Goal: Information Seeking & Learning: Learn about a topic

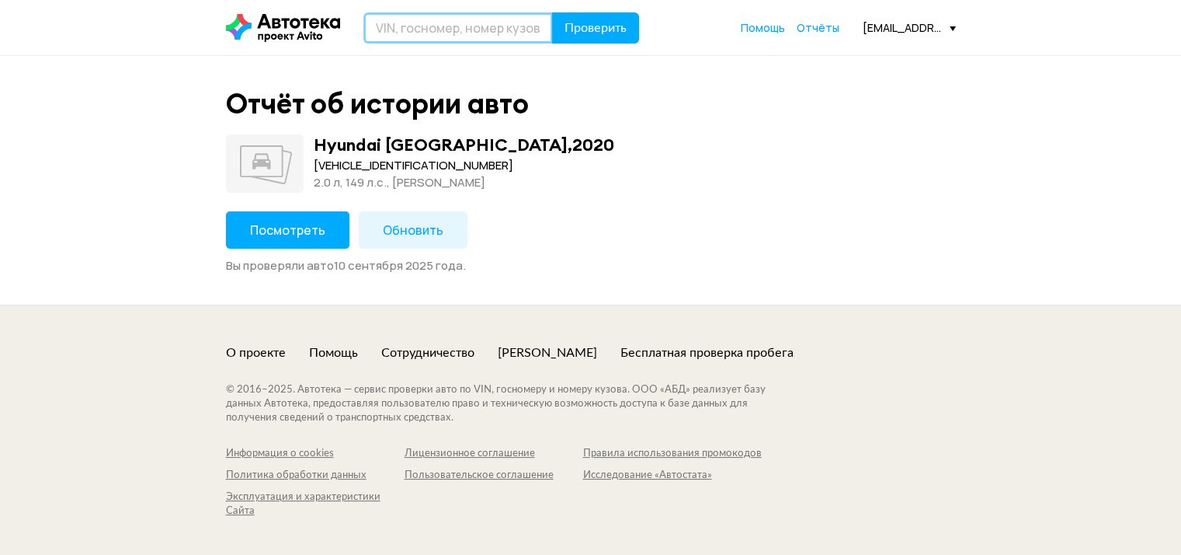
click at [449, 19] on input "text" at bounding box center [458, 27] width 190 height 31
paste input "[US_VEHICLE_IDENTIFICATION_NUMBER]"
type input "[US_VEHICLE_IDENTIFICATION_NUMBER]"
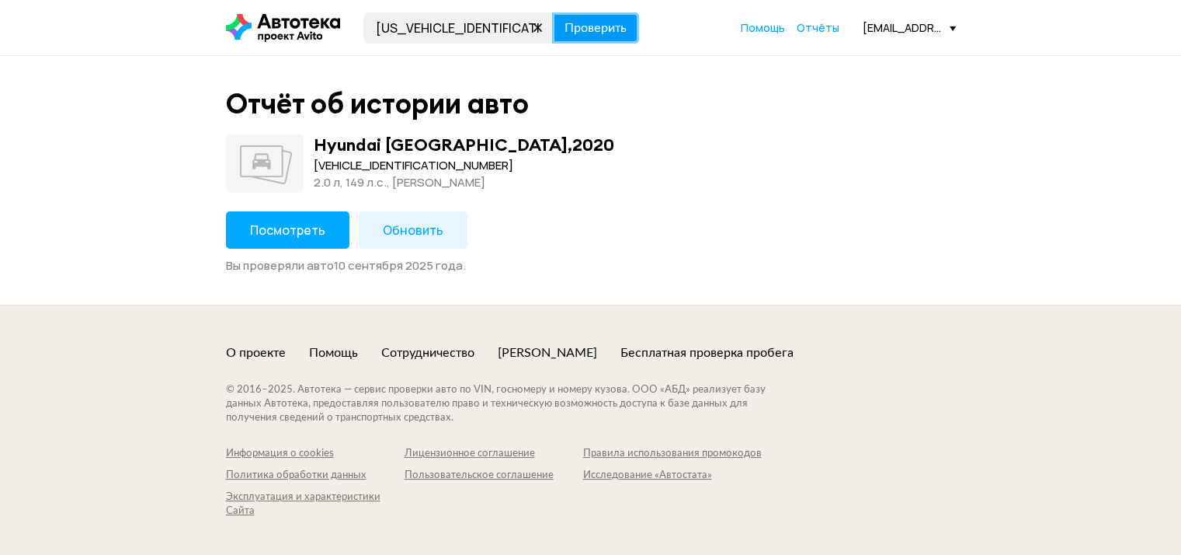
click at [584, 31] on span "Проверить" at bounding box center [596, 28] width 62 height 12
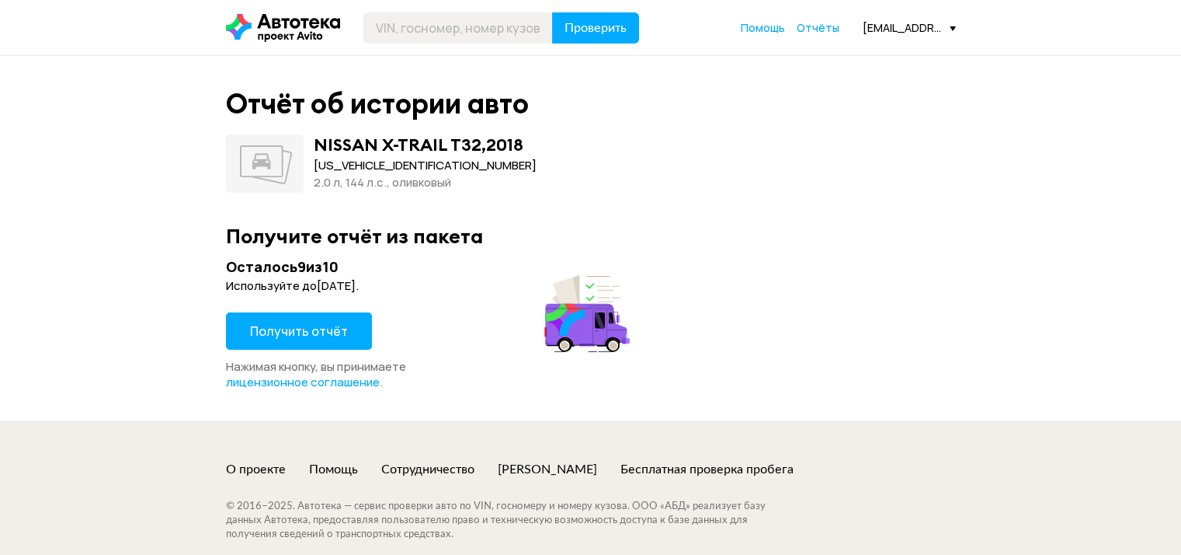
click at [280, 327] on span "Получить отчёт" at bounding box center [299, 330] width 98 height 17
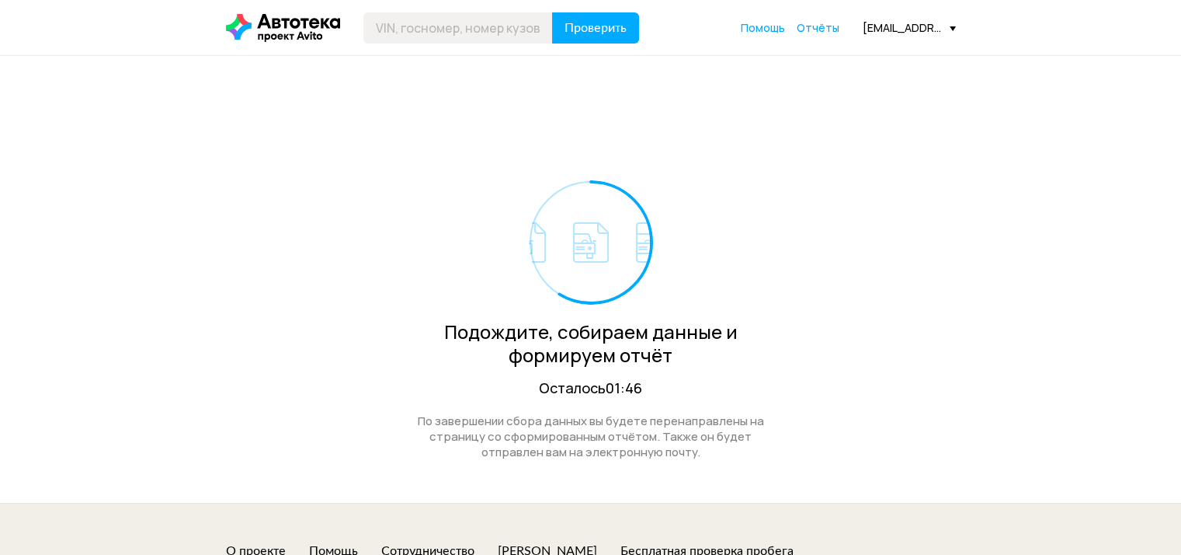
click at [733, 228] on div "Подождите, собираем данные и формируем отчёт Осталось 01:46" at bounding box center [591, 288] width 381 height 217
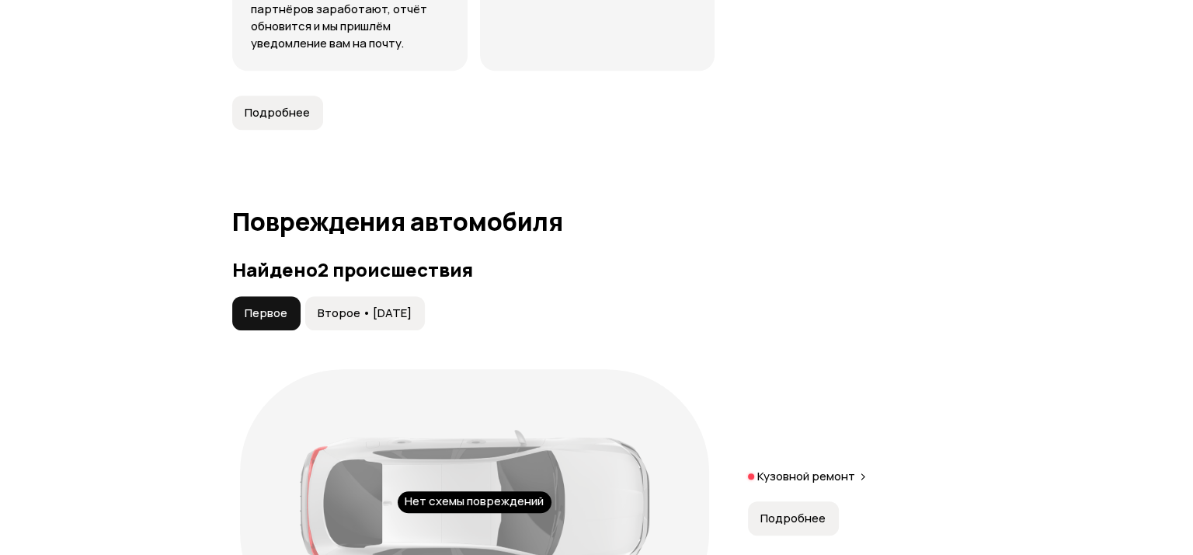
scroll to position [1320, 0]
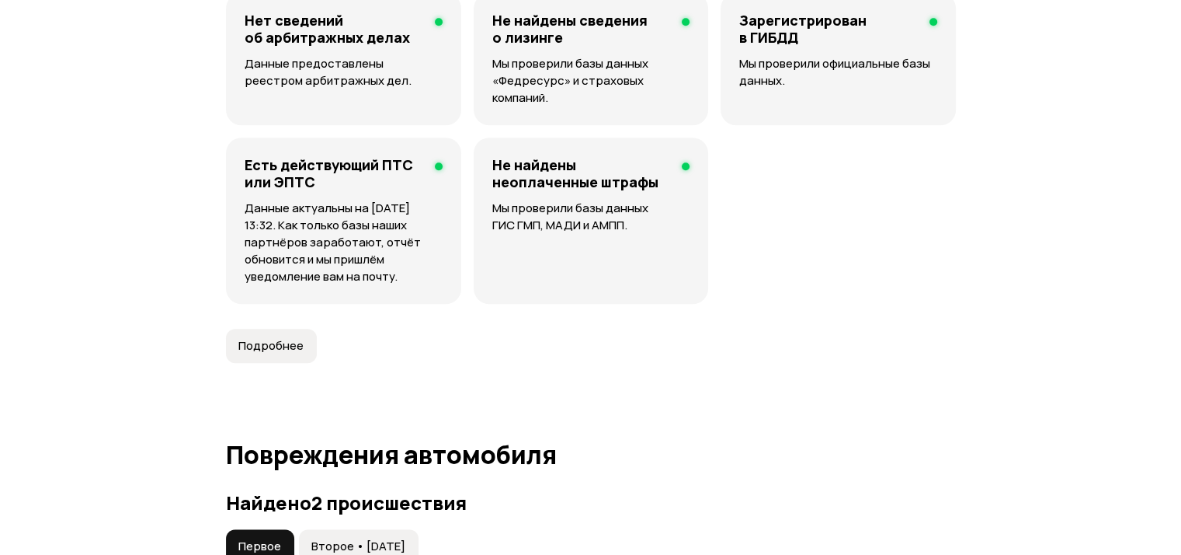
click at [289, 353] on span "Подробнее" at bounding box center [270, 346] width 65 height 16
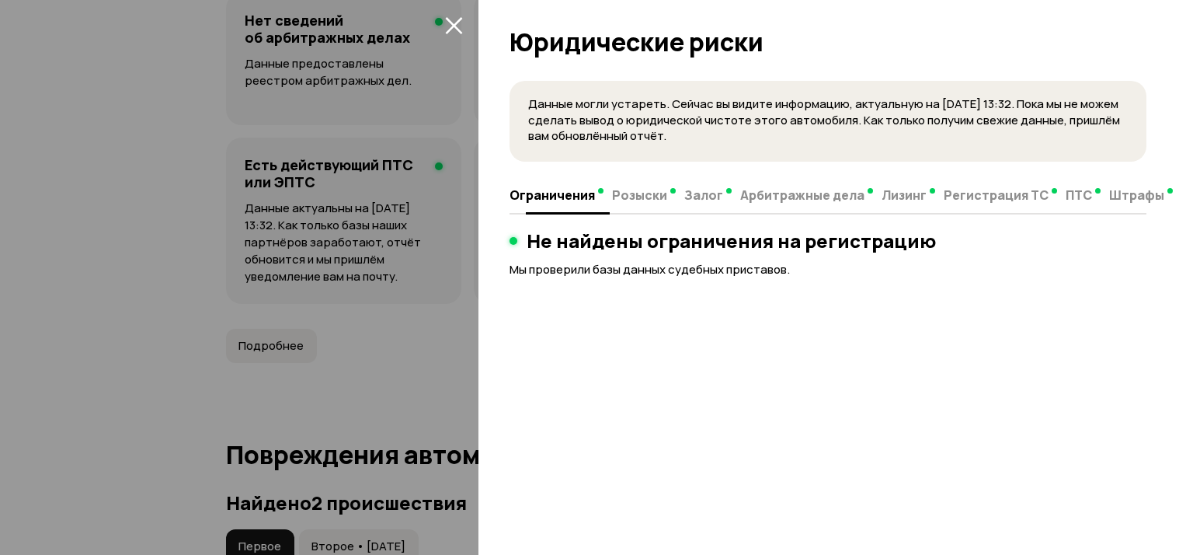
click at [619, 193] on span "Розыски" at bounding box center [639, 195] width 55 height 16
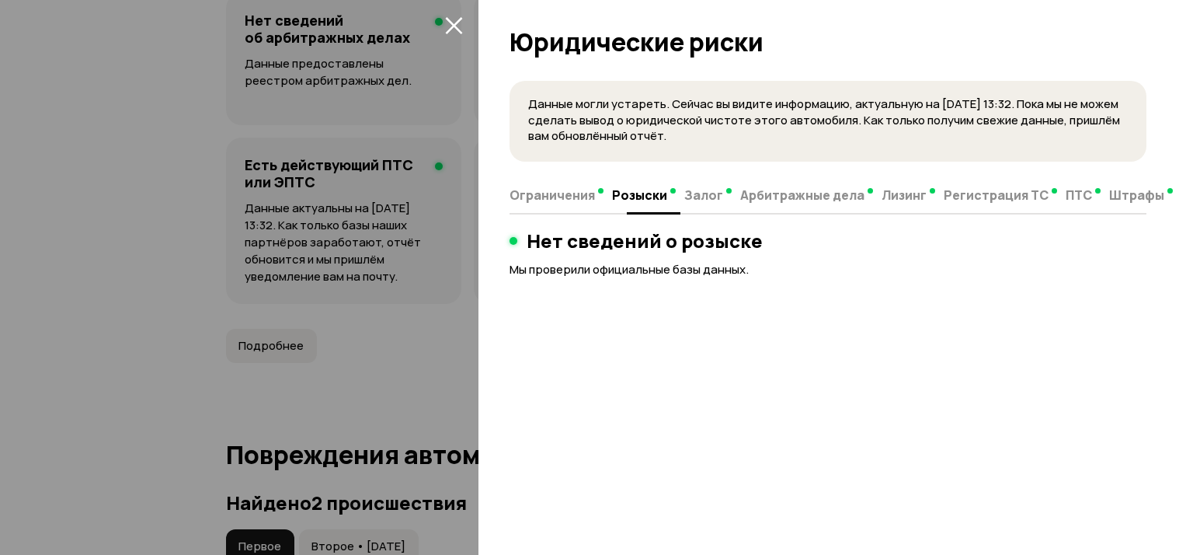
click at [700, 191] on span "Залог" at bounding box center [703, 195] width 39 height 16
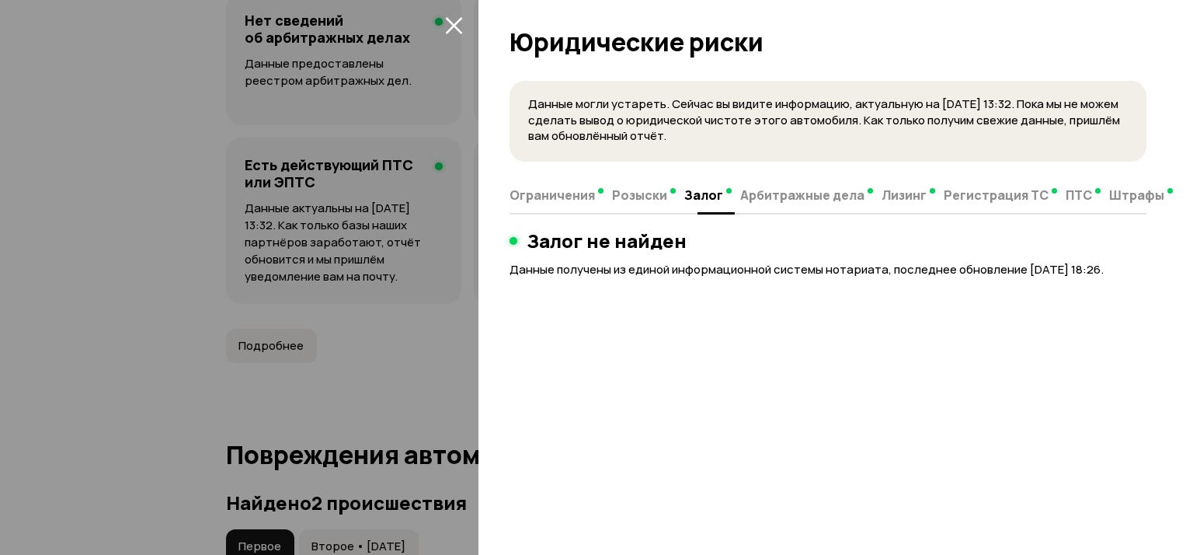
click at [770, 190] on span "Арбитражные дела" at bounding box center [802, 195] width 124 height 16
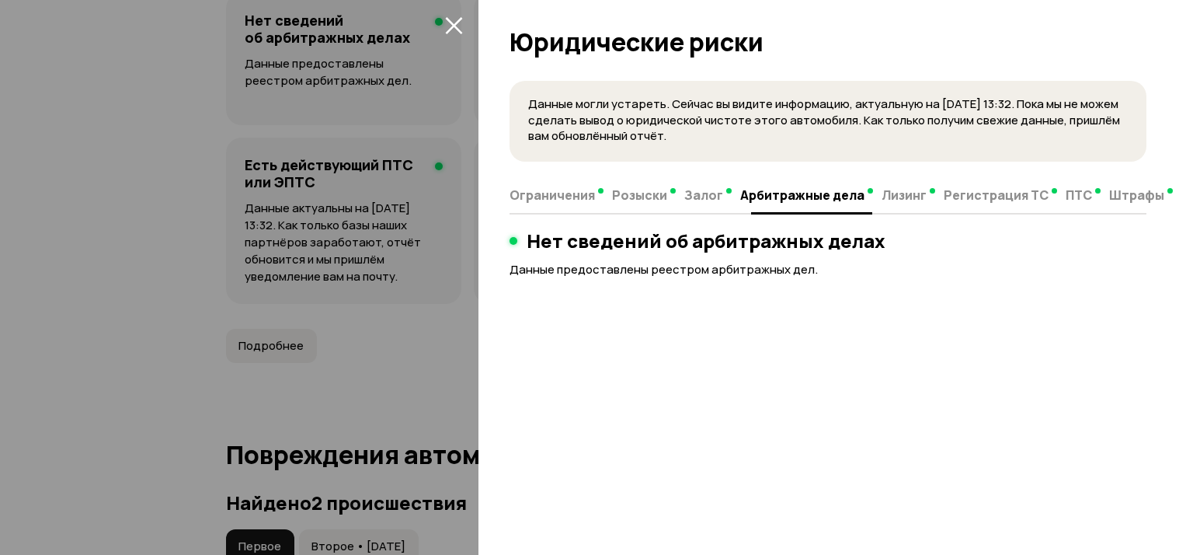
click at [896, 193] on span "Лизинг" at bounding box center [904, 195] width 45 height 16
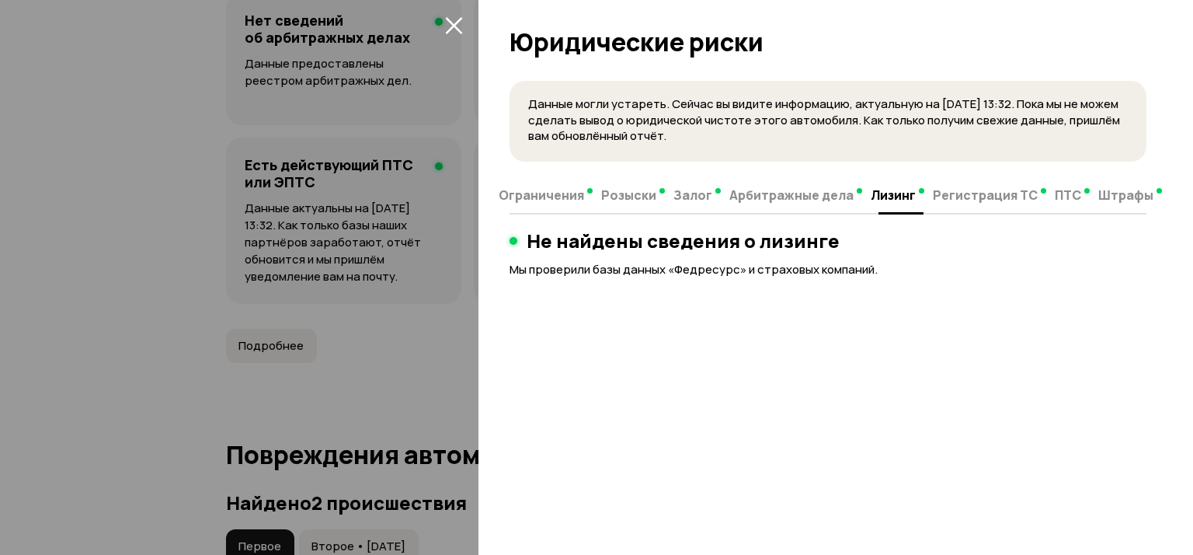
click at [969, 195] on span "Регистрация ТС" at bounding box center [985, 195] width 105 height 16
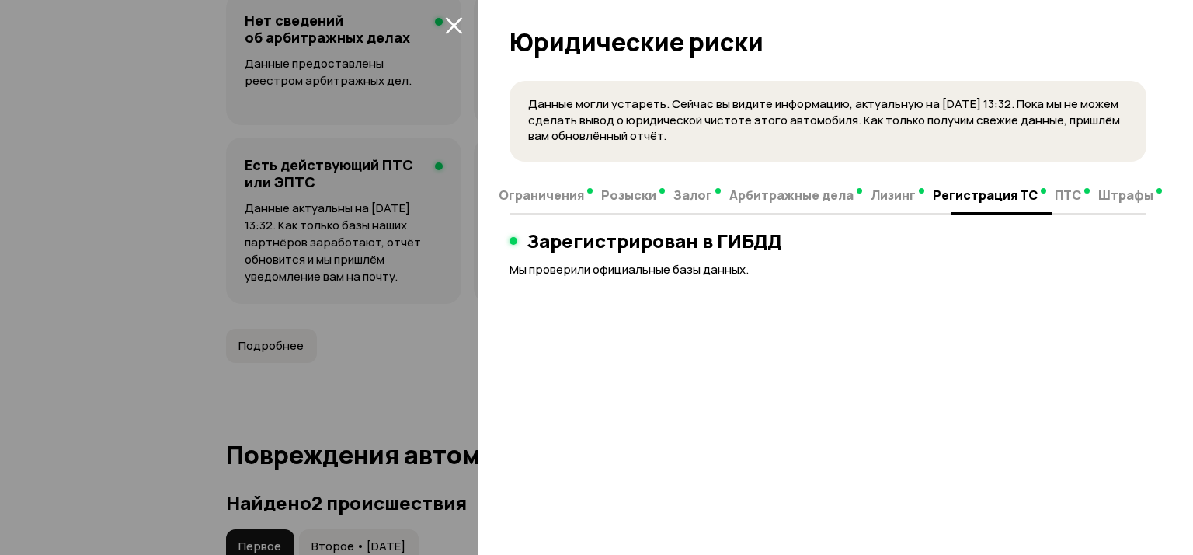
click at [1098, 194] on span "Штрафы" at bounding box center [1125, 195] width 55 height 16
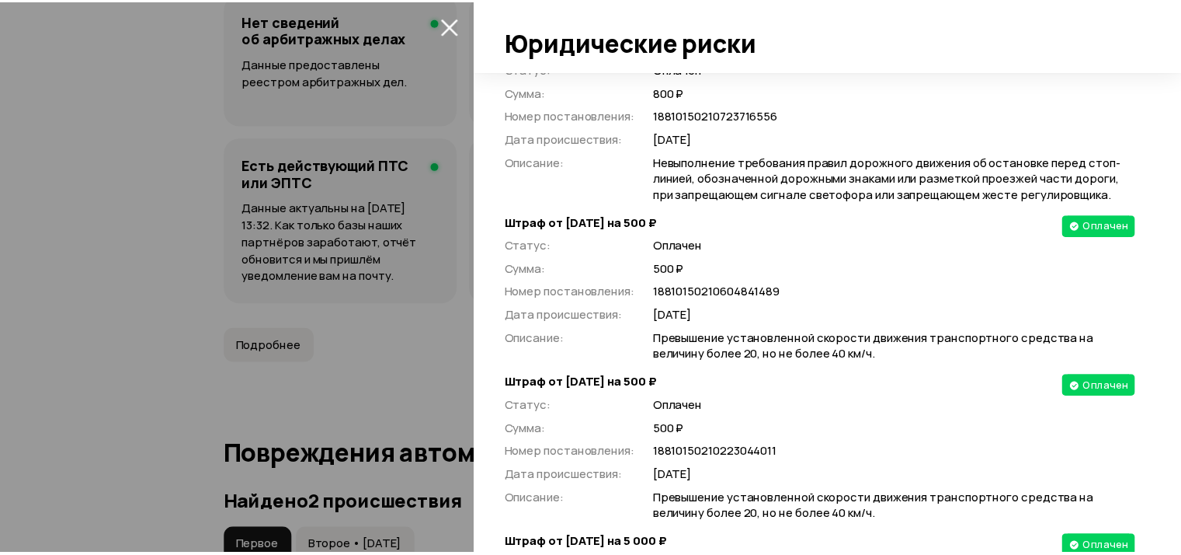
scroll to position [1631, 0]
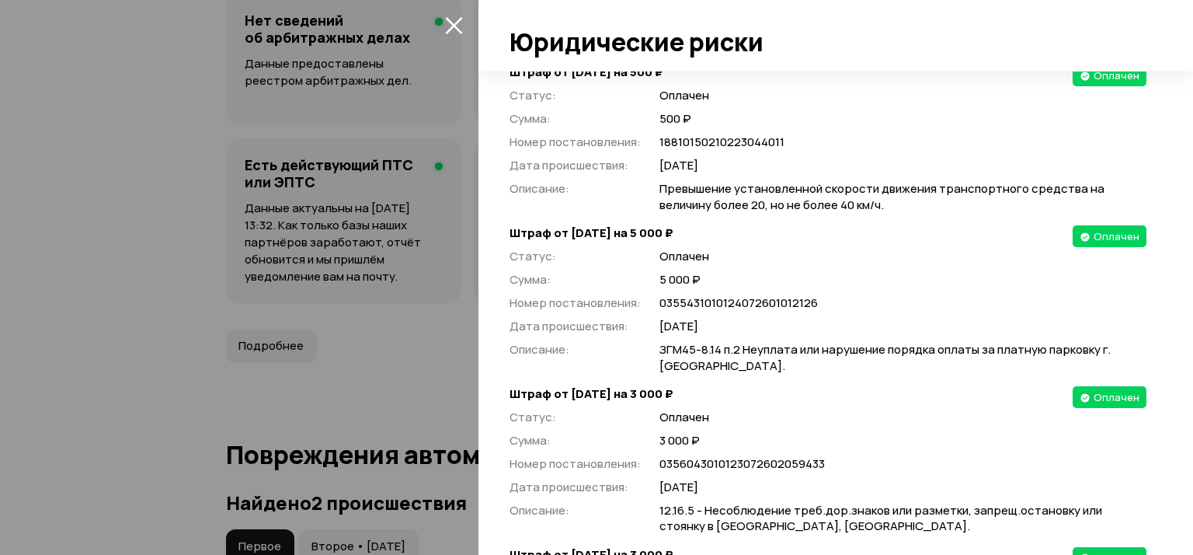
click at [451, 19] on icon "закрыть" at bounding box center [454, 25] width 18 height 18
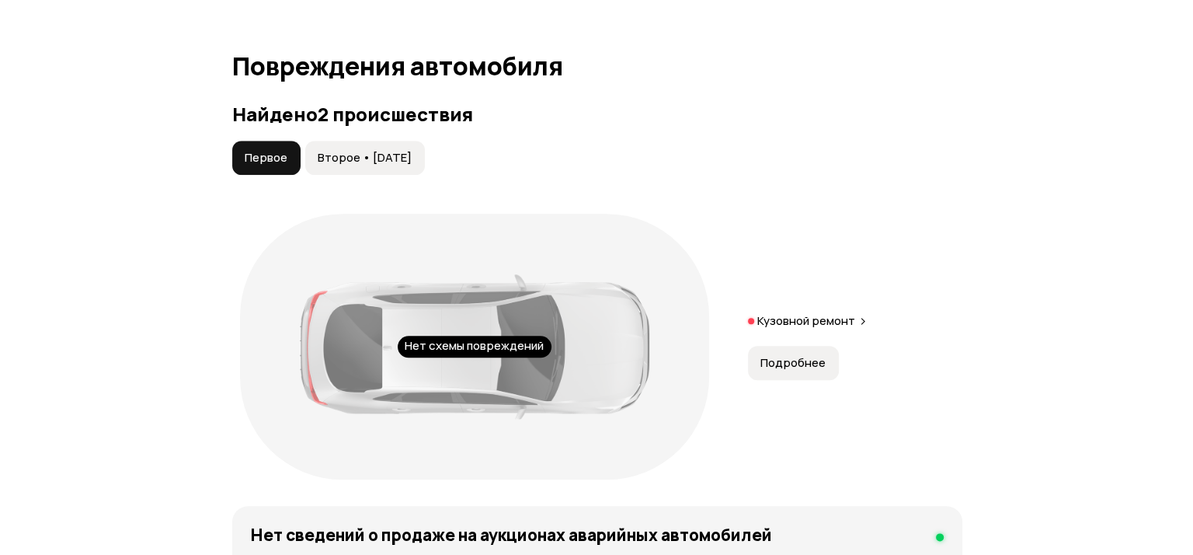
scroll to position [1786, 0]
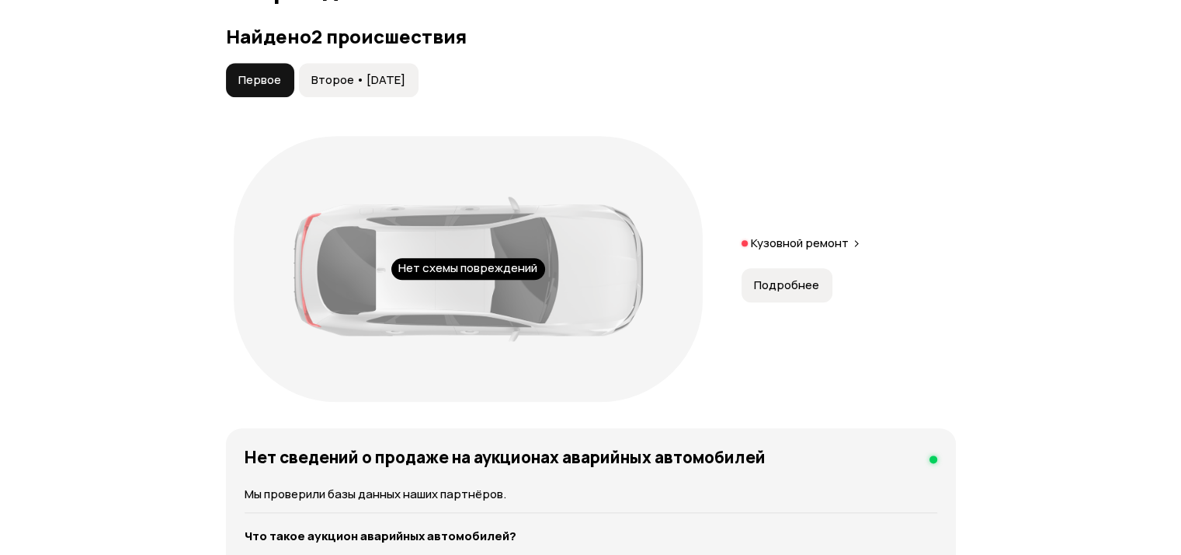
click at [794, 293] on span "Подробнее" at bounding box center [786, 285] width 65 height 16
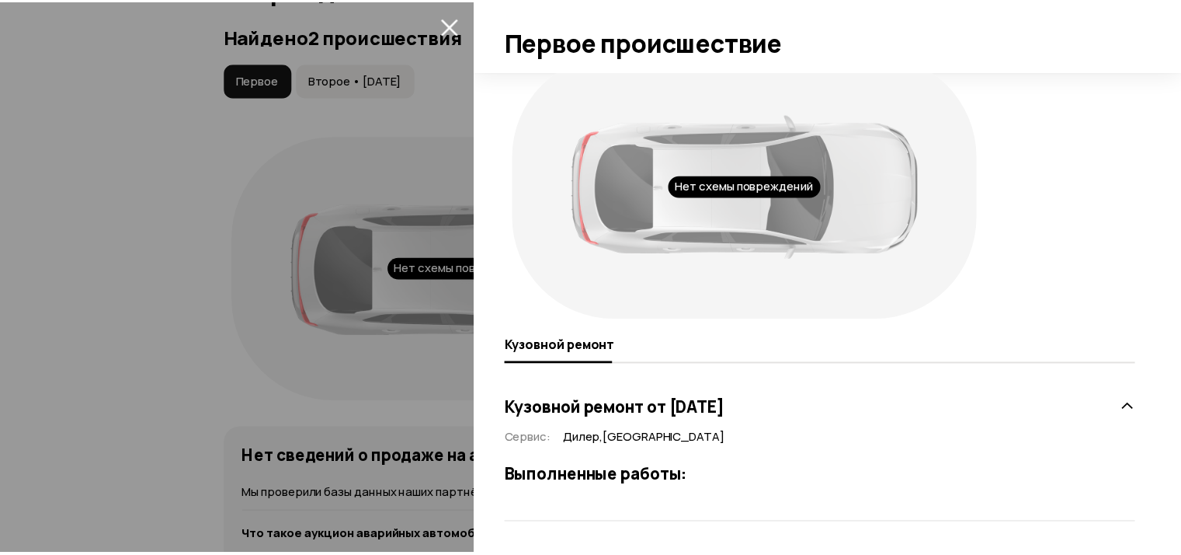
scroll to position [0, 0]
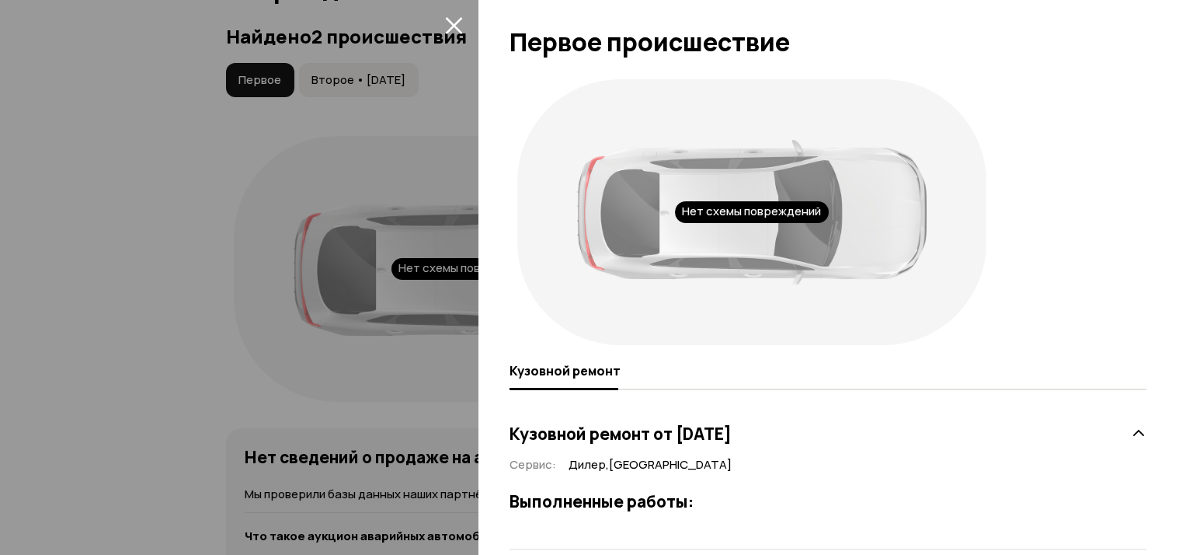
click at [460, 24] on icon "закрыть" at bounding box center [454, 25] width 18 height 18
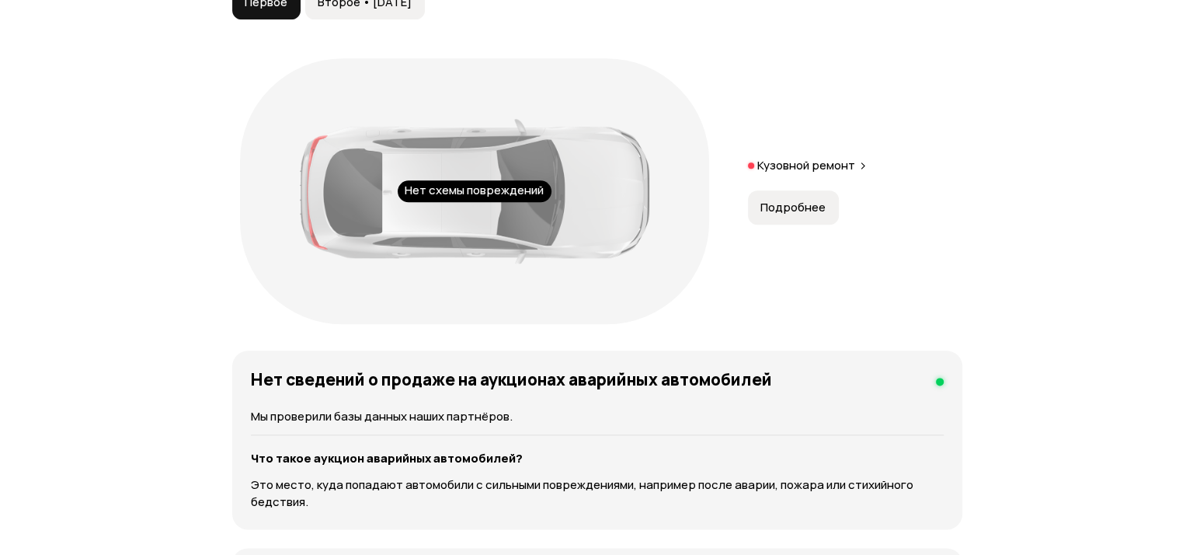
scroll to position [1786, 0]
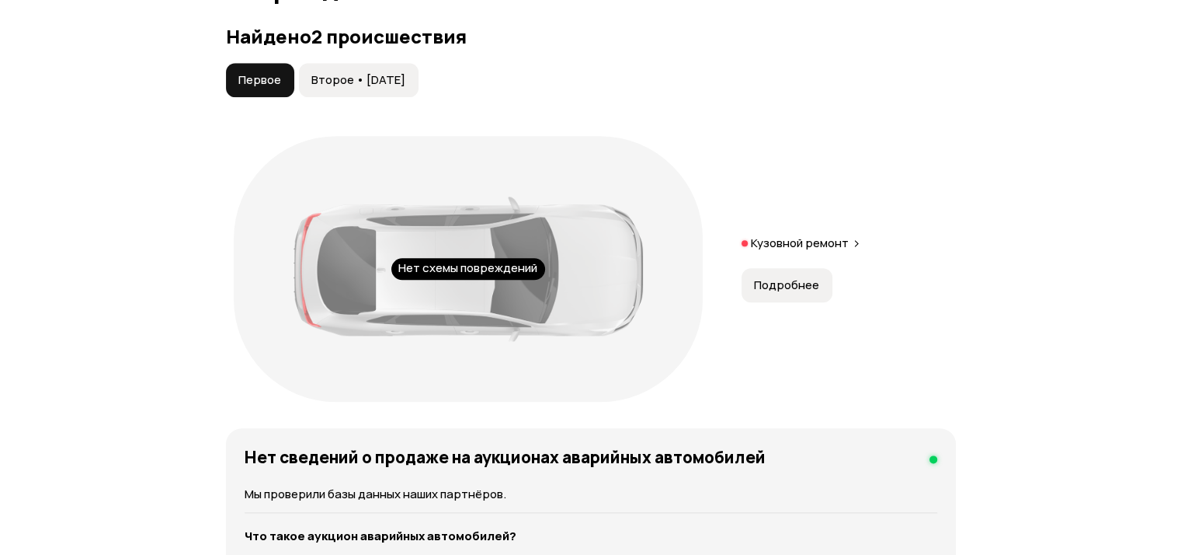
click at [389, 97] on button "Второе • [DATE]" at bounding box center [359, 80] width 120 height 34
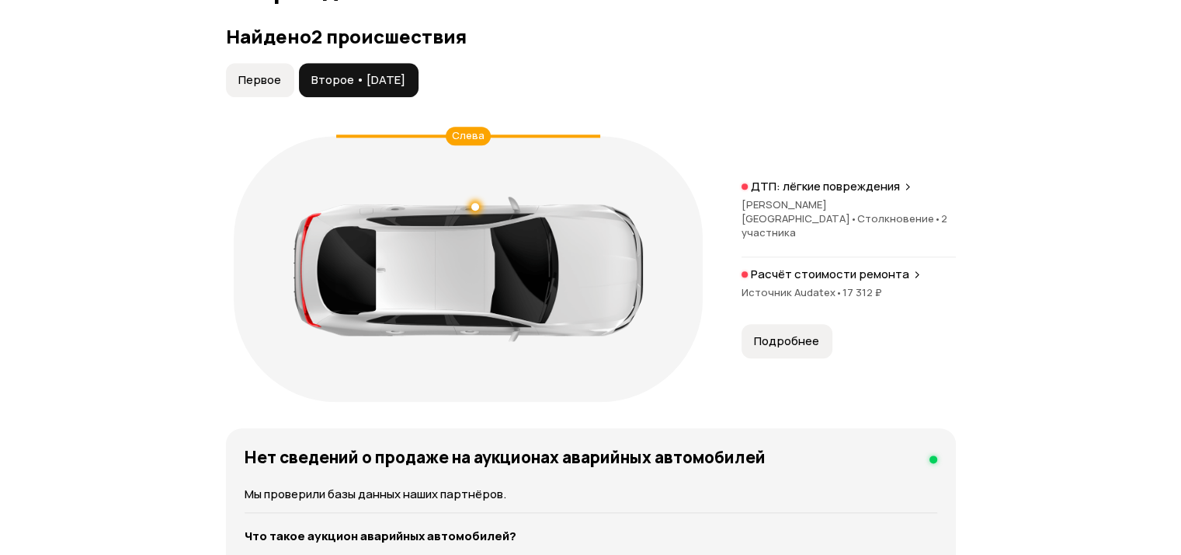
click at [904, 193] on icon at bounding box center [907, 186] width 9 height 12
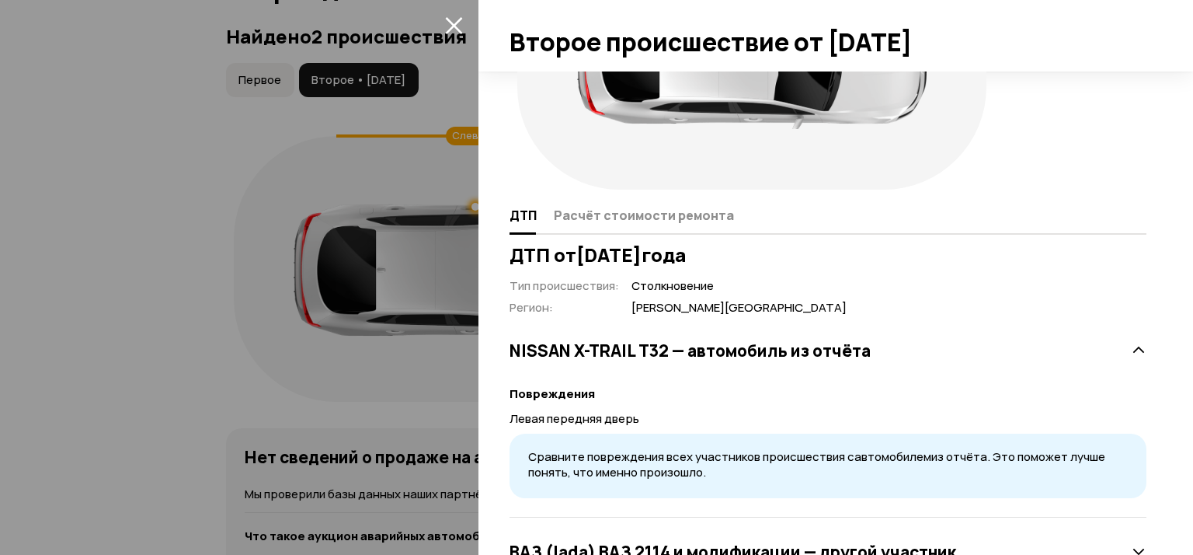
scroll to position [217, 0]
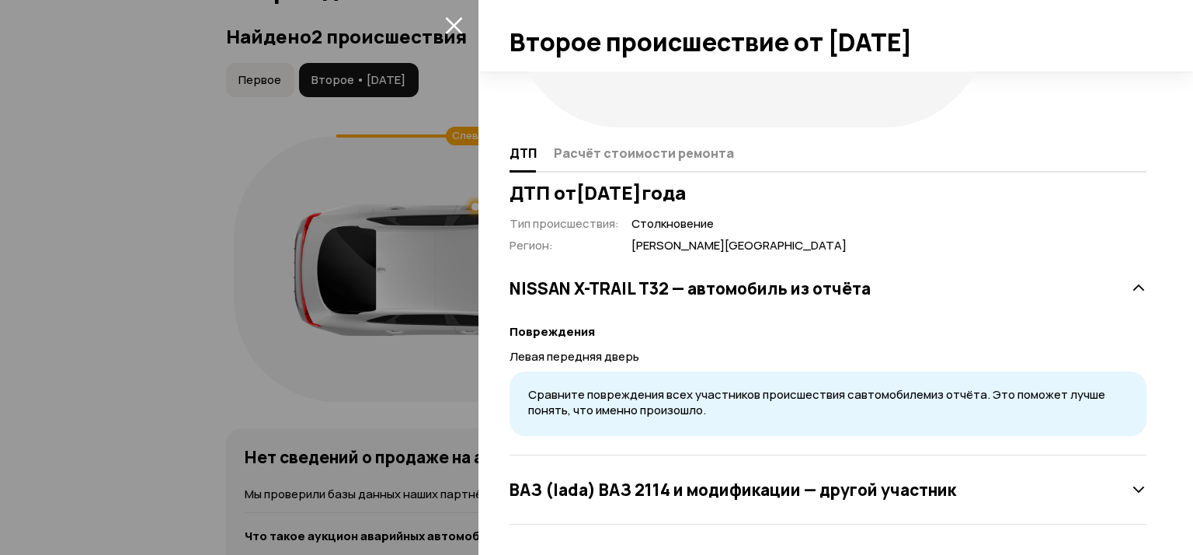
click at [1131, 482] on icon at bounding box center [1139, 490] width 16 height 16
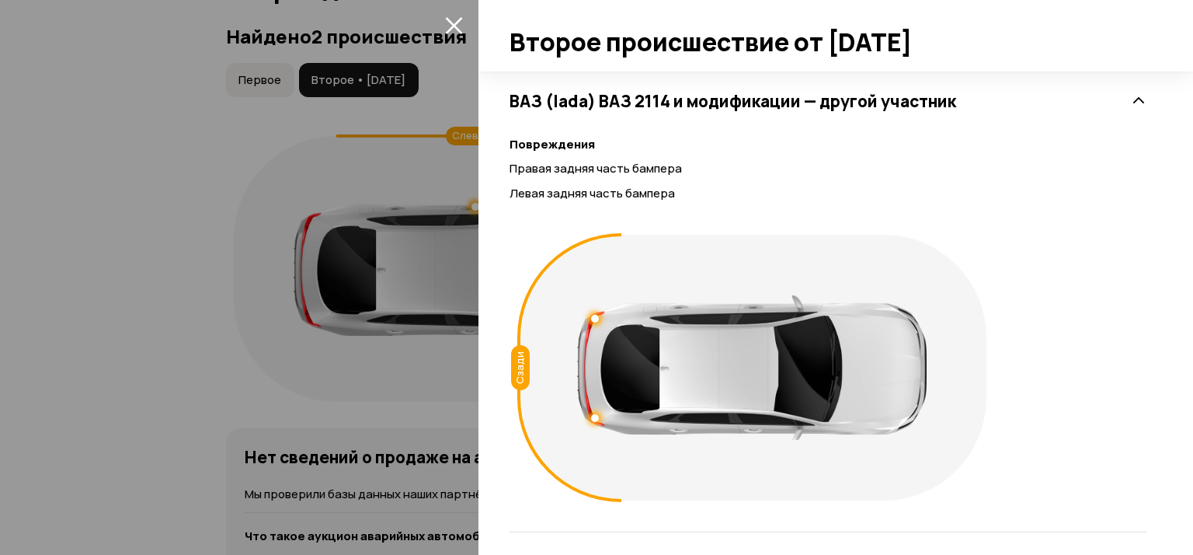
scroll to position [614, 0]
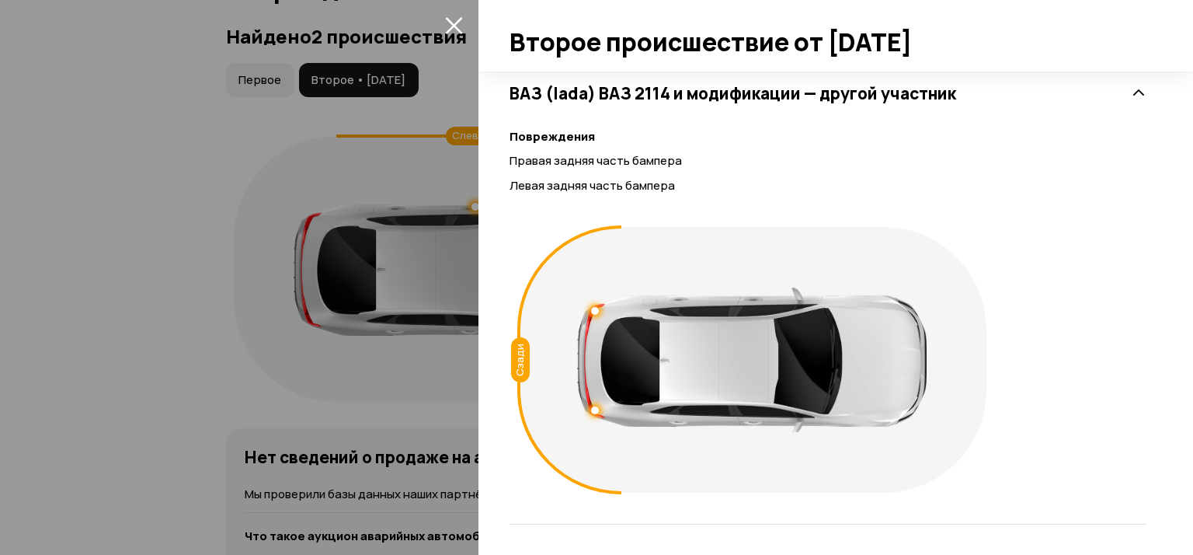
click at [451, 21] on icon "закрыть" at bounding box center [454, 25] width 18 height 18
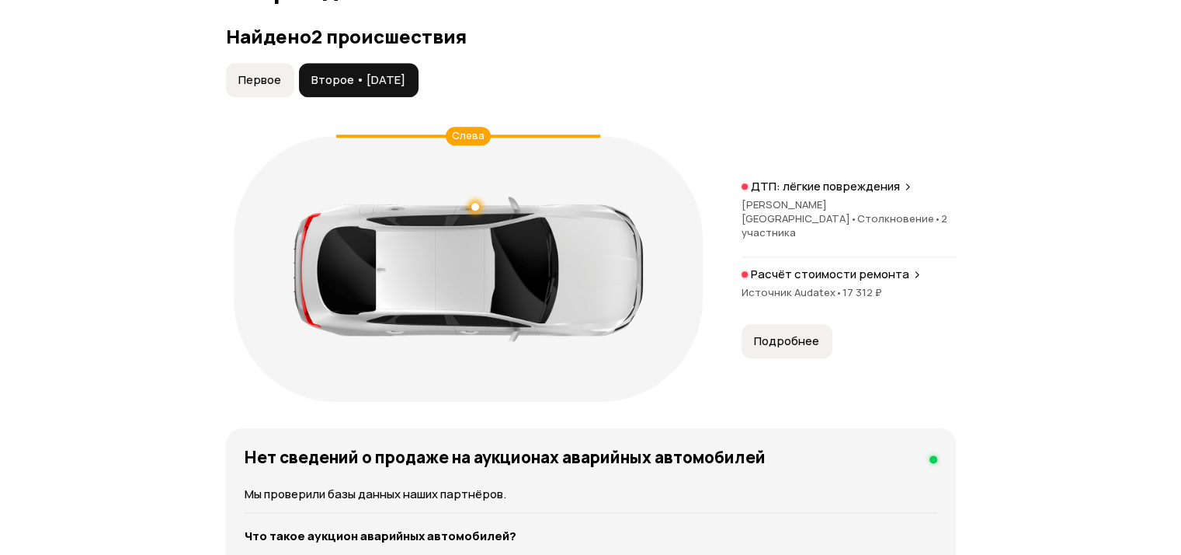
click at [913, 280] on icon at bounding box center [917, 274] width 9 height 12
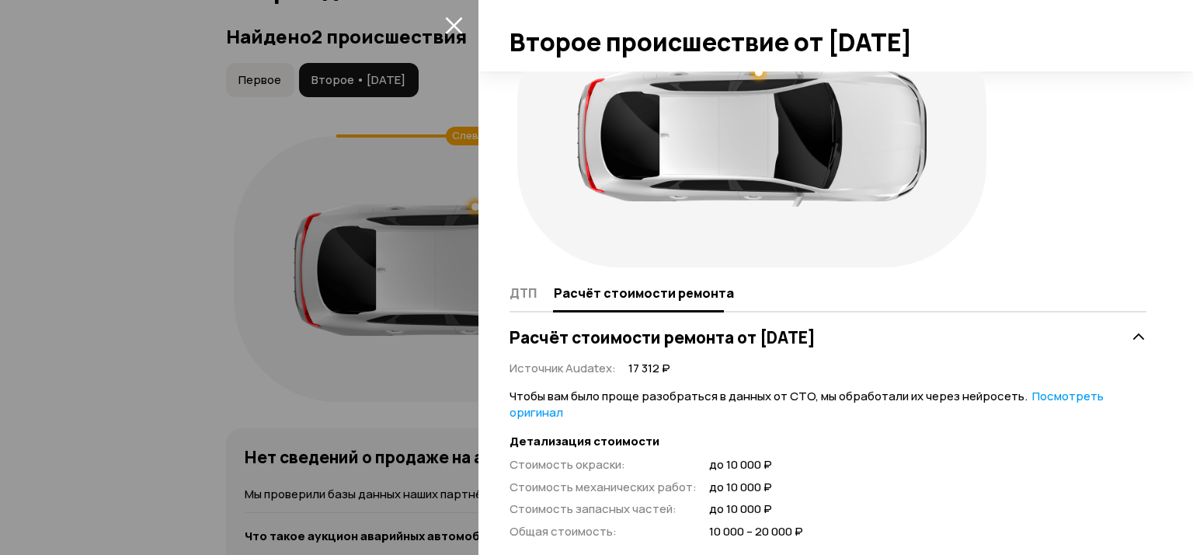
scroll to position [155, 0]
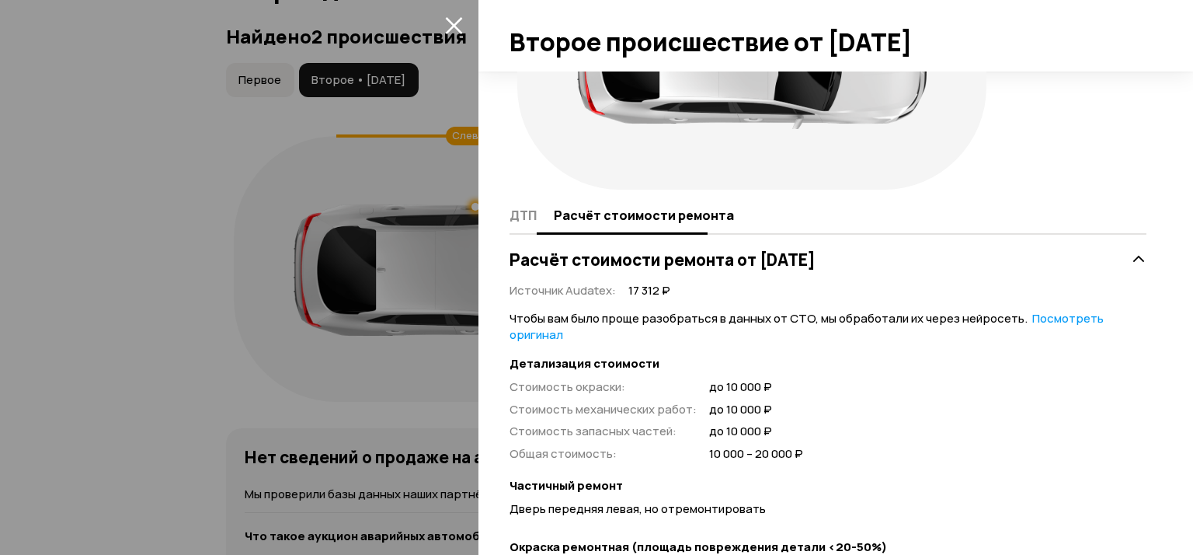
click at [517, 207] on span "ДТП" at bounding box center [522, 215] width 27 height 16
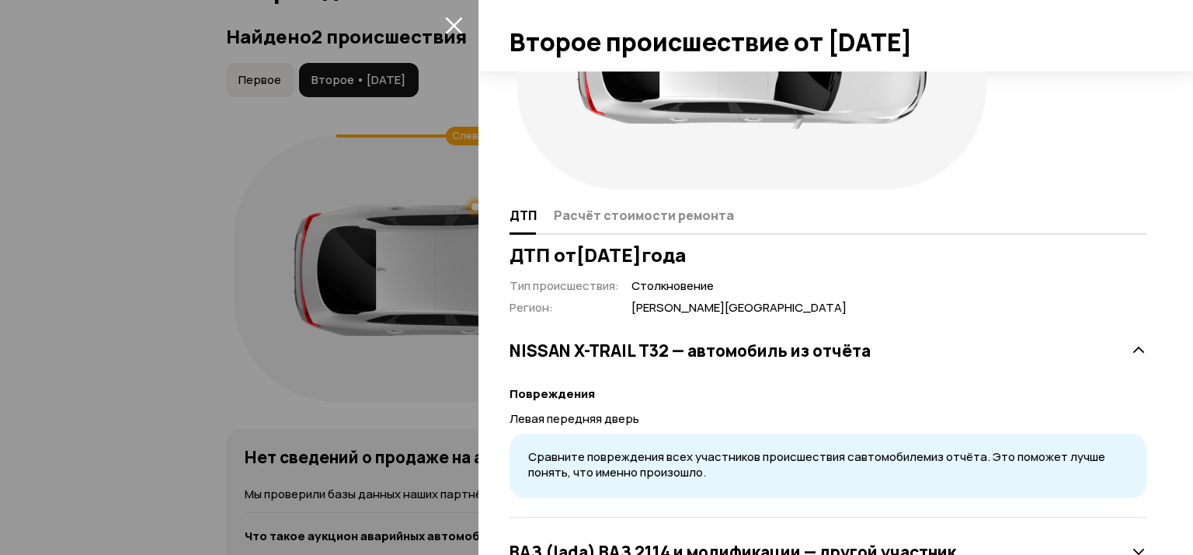
scroll to position [217, 0]
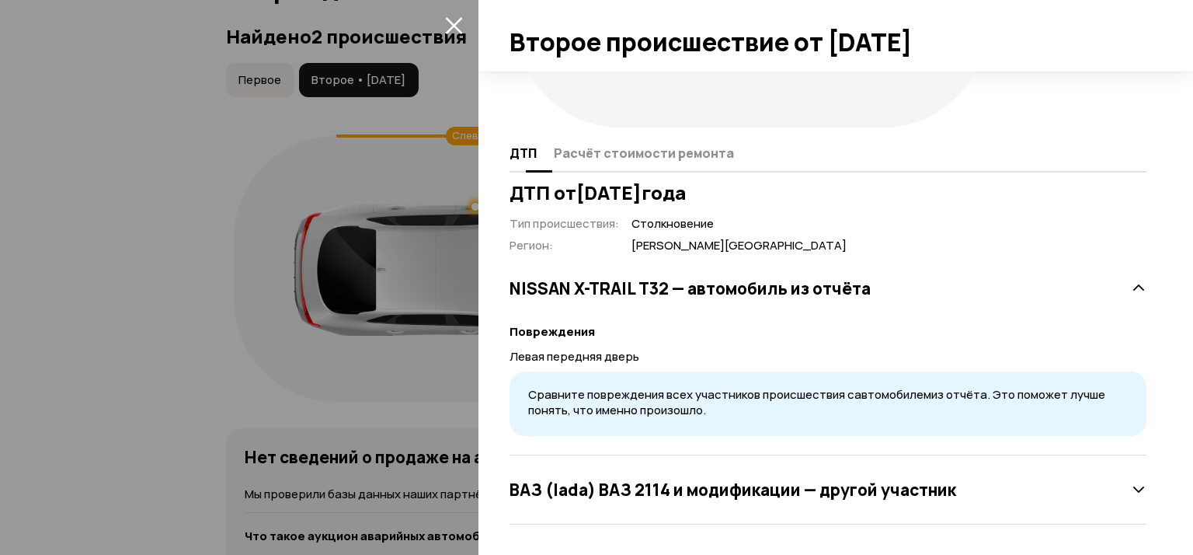
click at [636, 155] on span "Расчёт стоимости ремонта" at bounding box center [644, 153] width 180 height 16
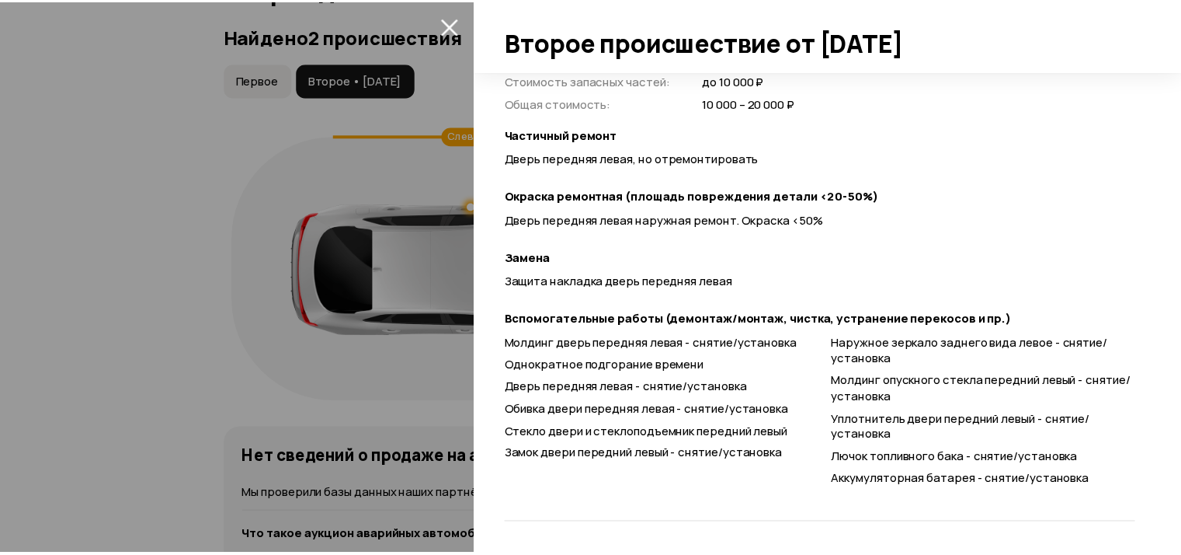
scroll to position [273, 0]
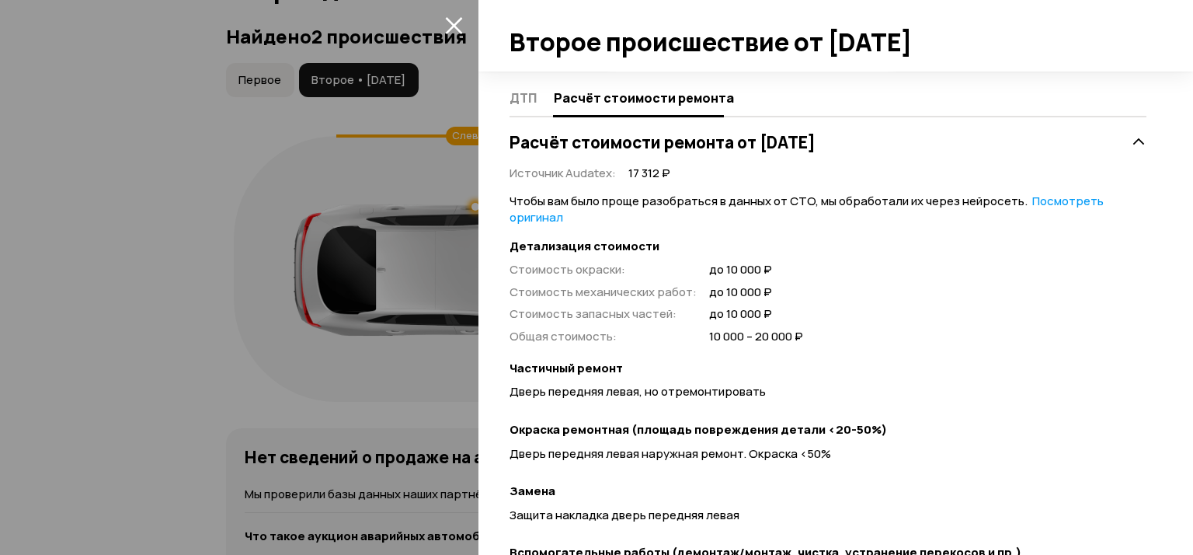
click at [452, 24] on icon "закрыть" at bounding box center [453, 25] width 17 height 17
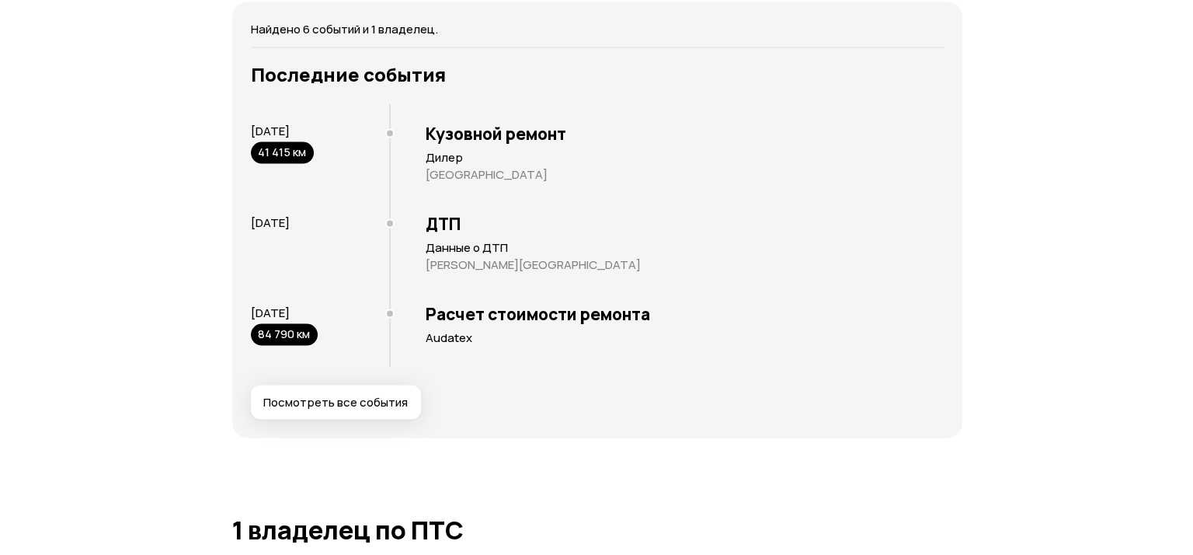
scroll to position [3262, 0]
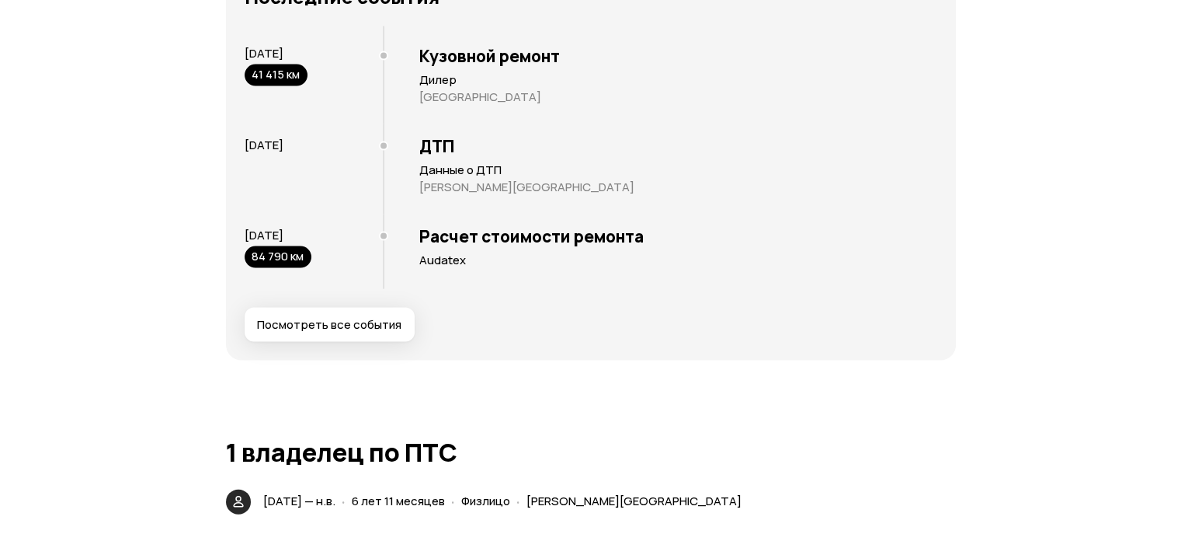
click at [471, 66] on h3 "Кузовной ремонт" at bounding box center [678, 56] width 518 height 20
click at [483, 66] on h3 "Кузовной ремонт" at bounding box center [678, 56] width 518 height 20
click at [370, 332] on span "Посмотреть все события" at bounding box center [329, 325] width 144 height 16
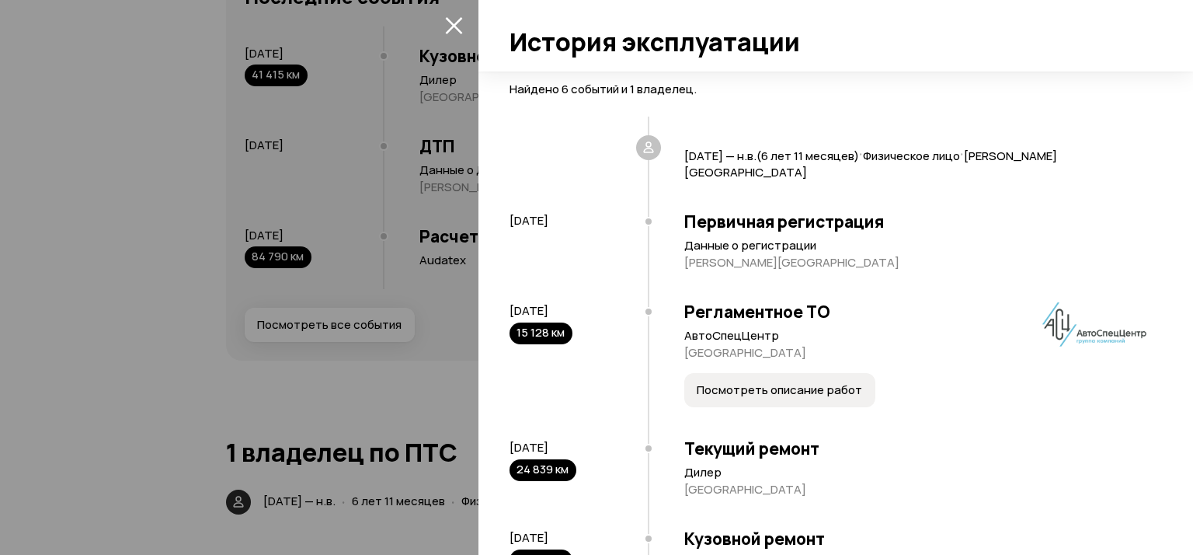
scroll to position [78, 0]
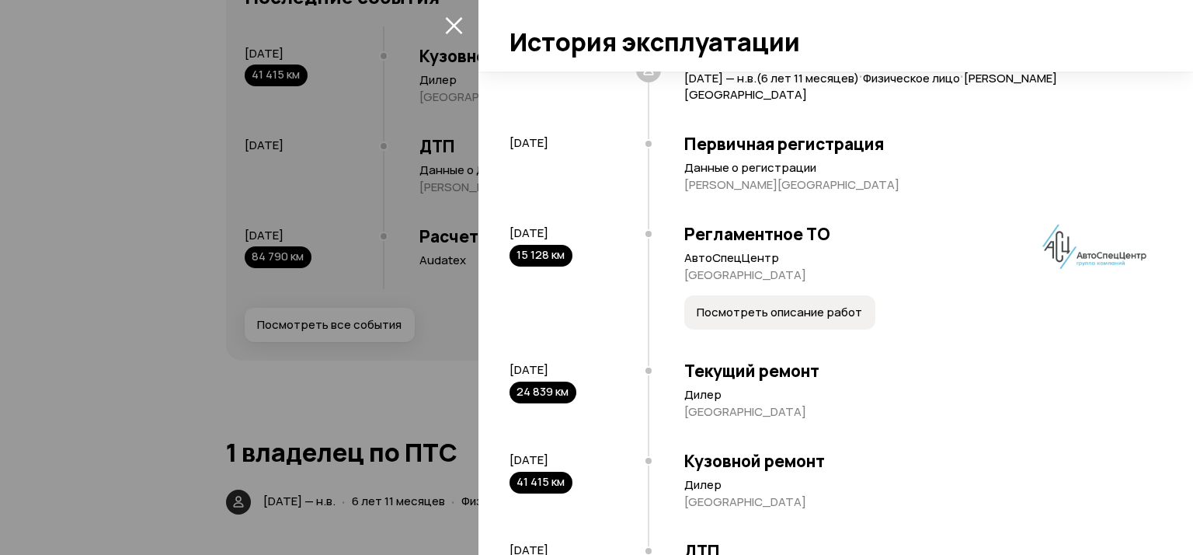
click at [770, 313] on span "Посмотреть описание работ" at bounding box center [779, 312] width 165 height 16
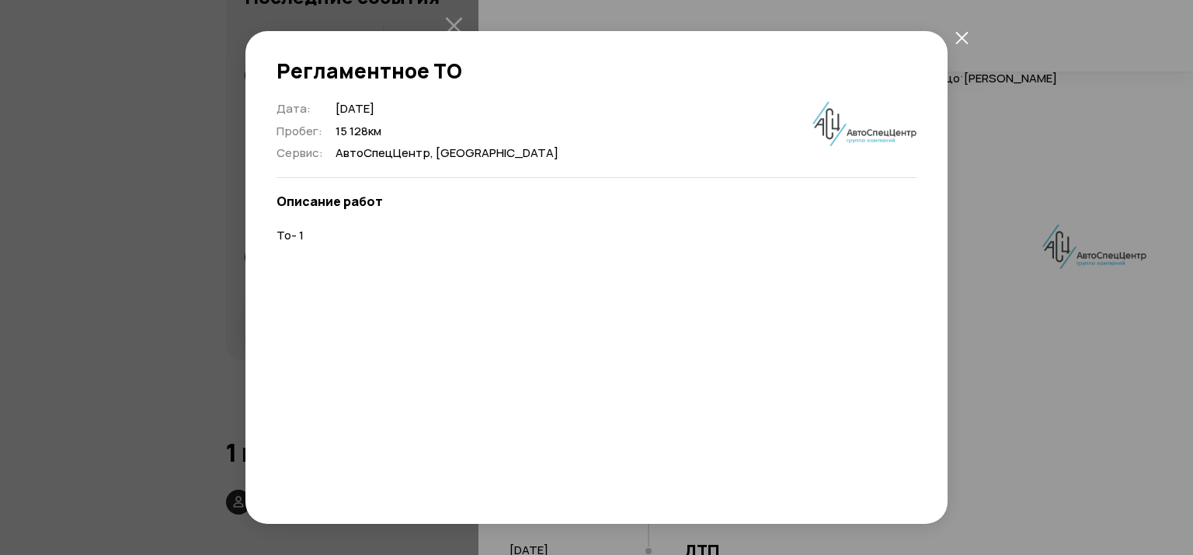
click at [966, 40] on icon "закрыть" at bounding box center [961, 37] width 13 height 13
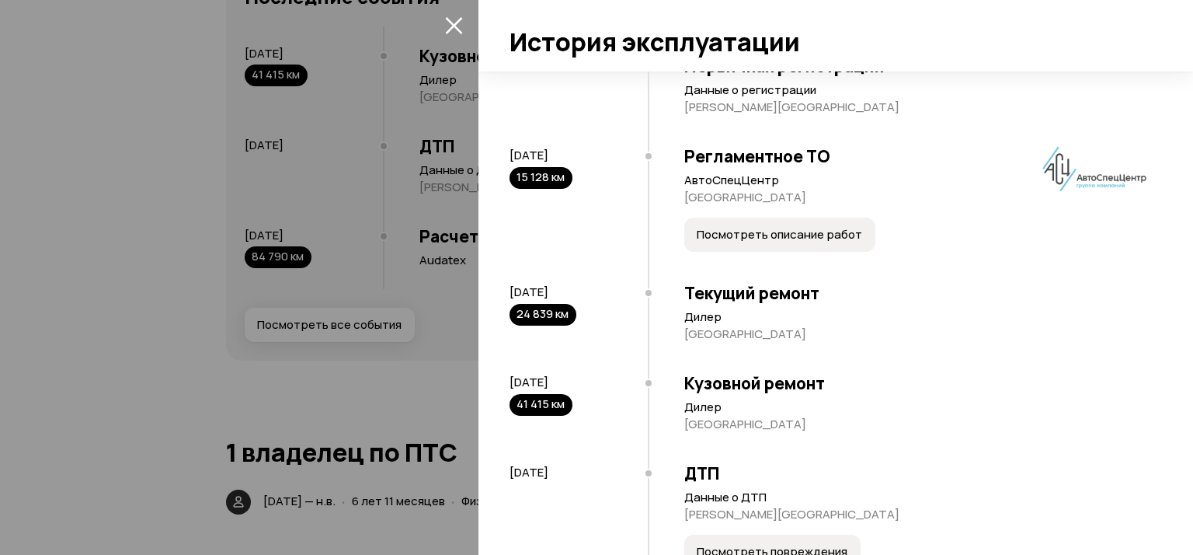
scroll to position [233, 0]
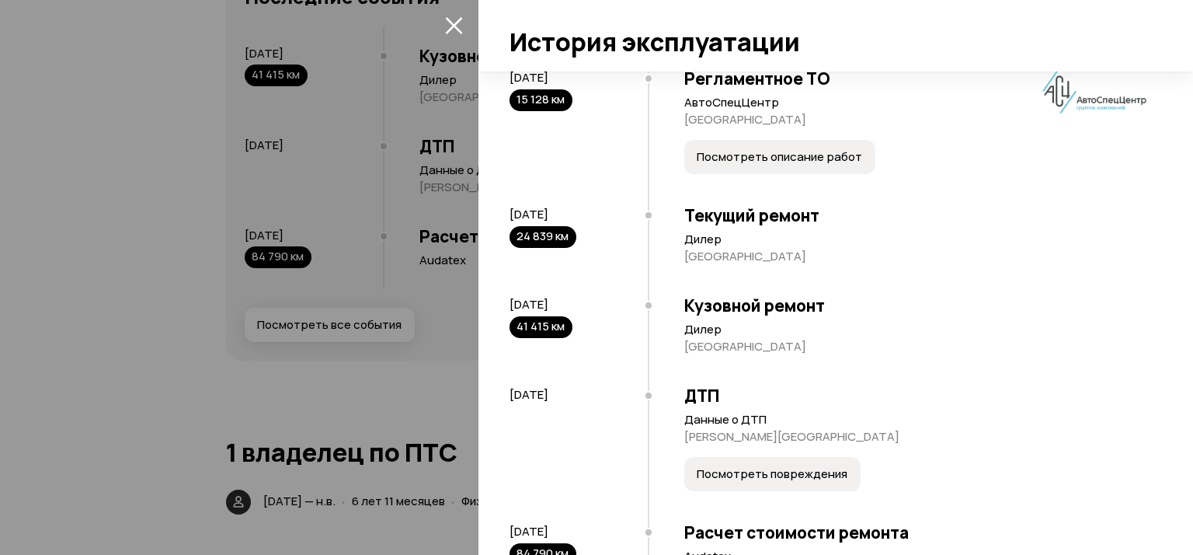
click at [709, 215] on h3 "Текущий ремонт" at bounding box center [915, 215] width 462 height 20
click at [722, 304] on h3 "Кузовной ремонт" at bounding box center [915, 305] width 462 height 20
click at [699, 336] on p "Дилер" at bounding box center [915, 330] width 462 height 16
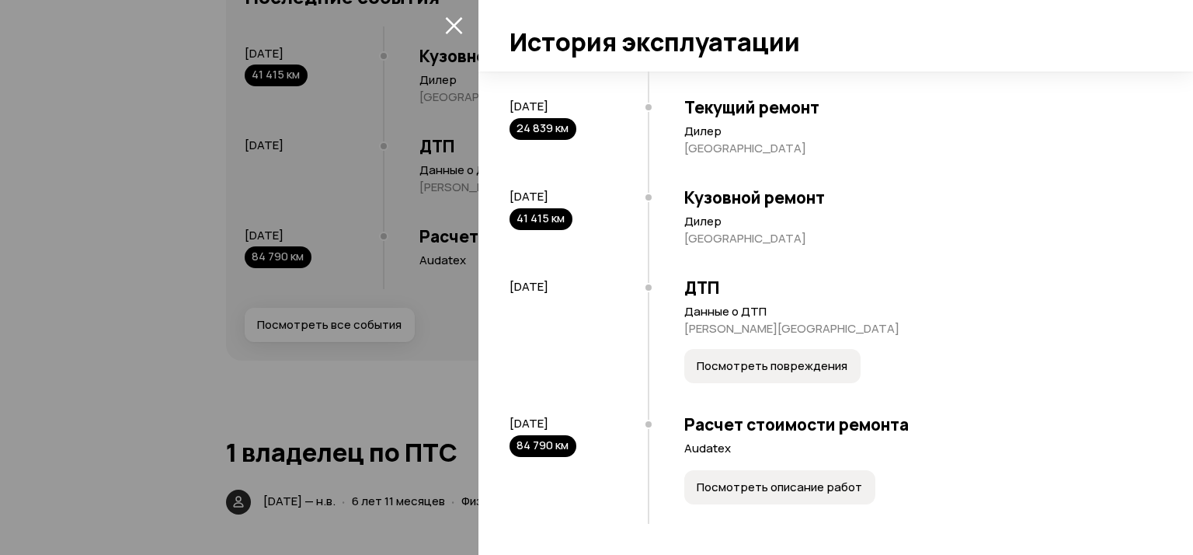
click at [791, 487] on span "Посмотреть описание работ" at bounding box center [779, 487] width 165 height 16
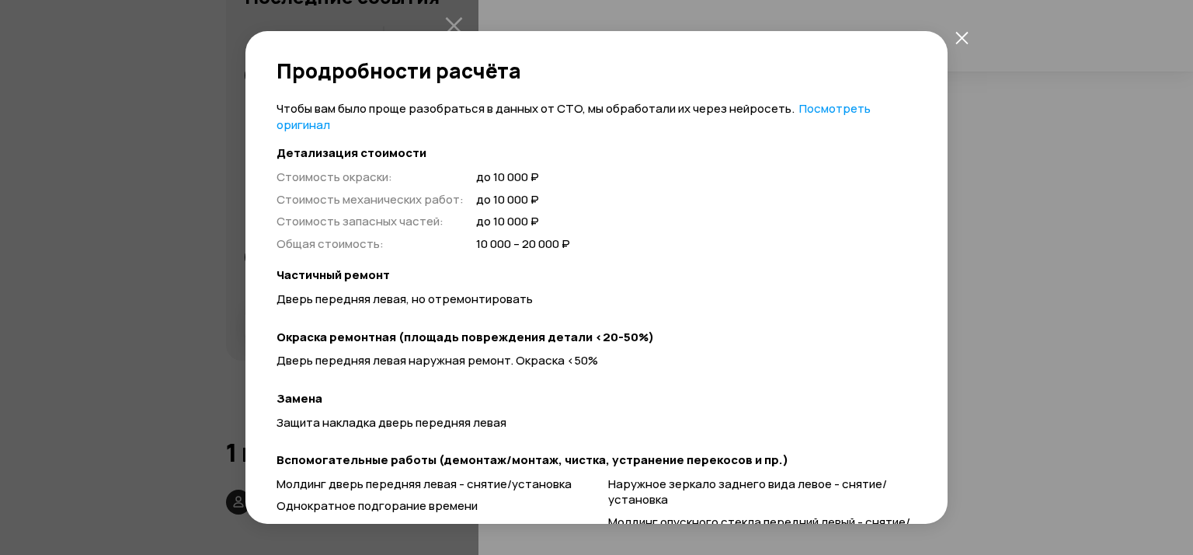
click at [832, 108] on link "Посмотреть оригинал" at bounding box center [573, 116] width 594 height 33
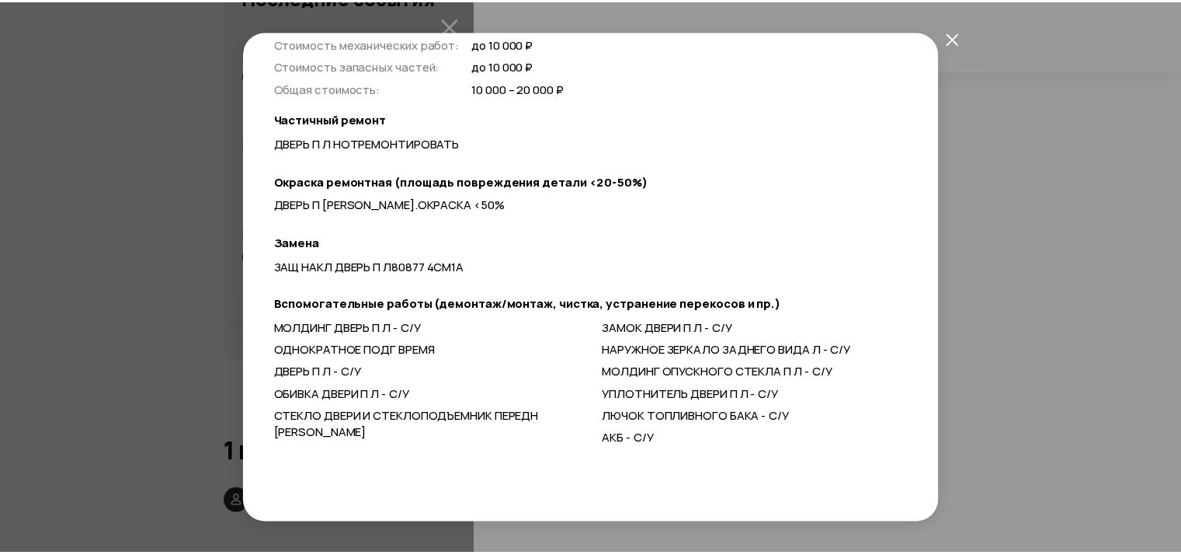
scroll to position [0, 0]
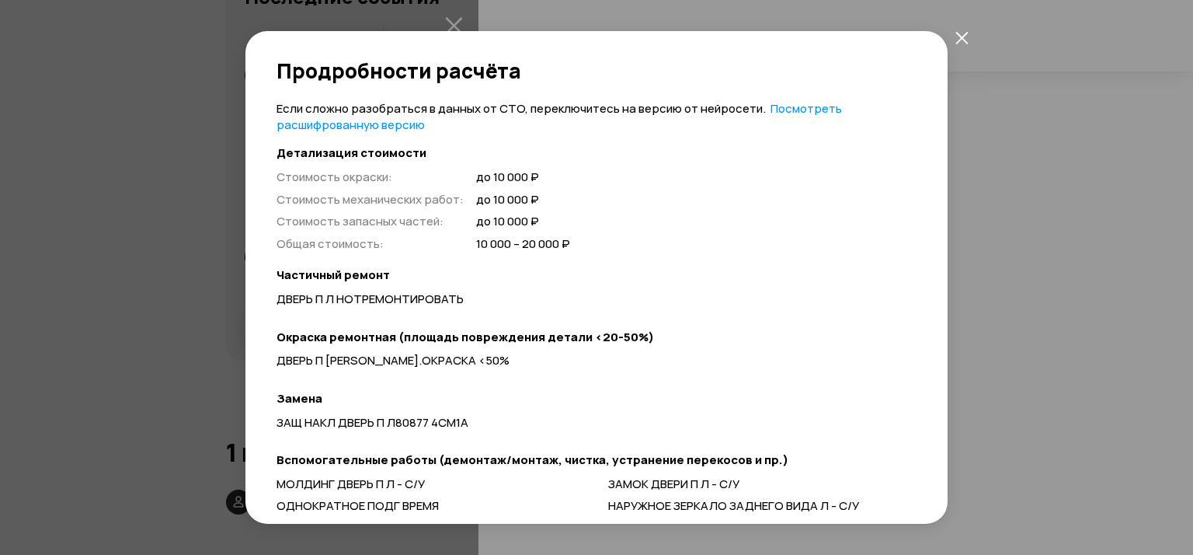
click at [959, 35] on icon "закрыть" at bounding box center [961, 37] width 12 height 12
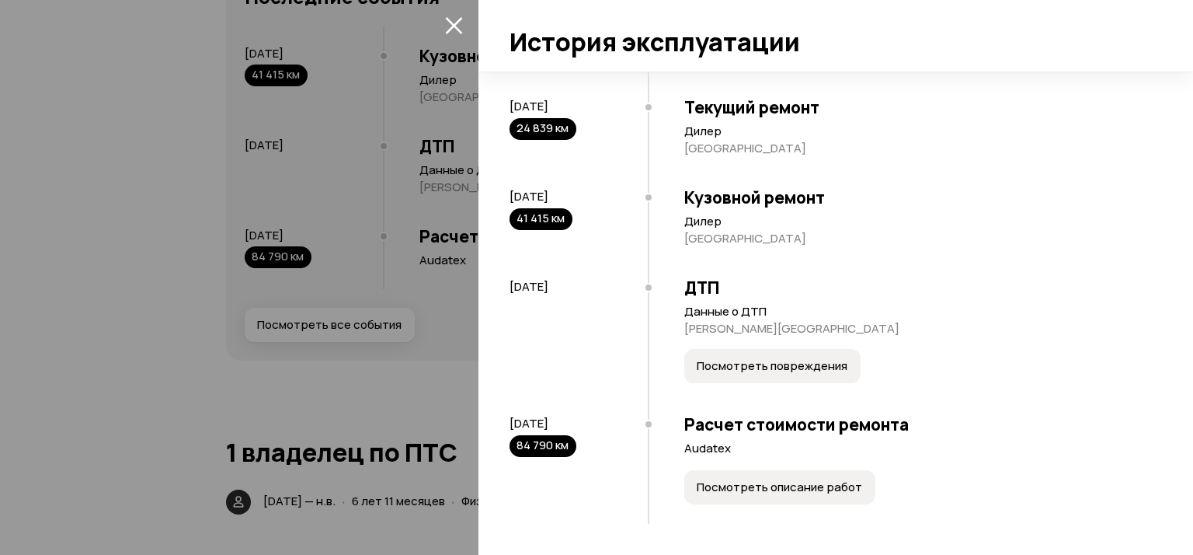
click at [451, 19] on icon "закрыть" at bounding box center [454, 25] width 18 height 18
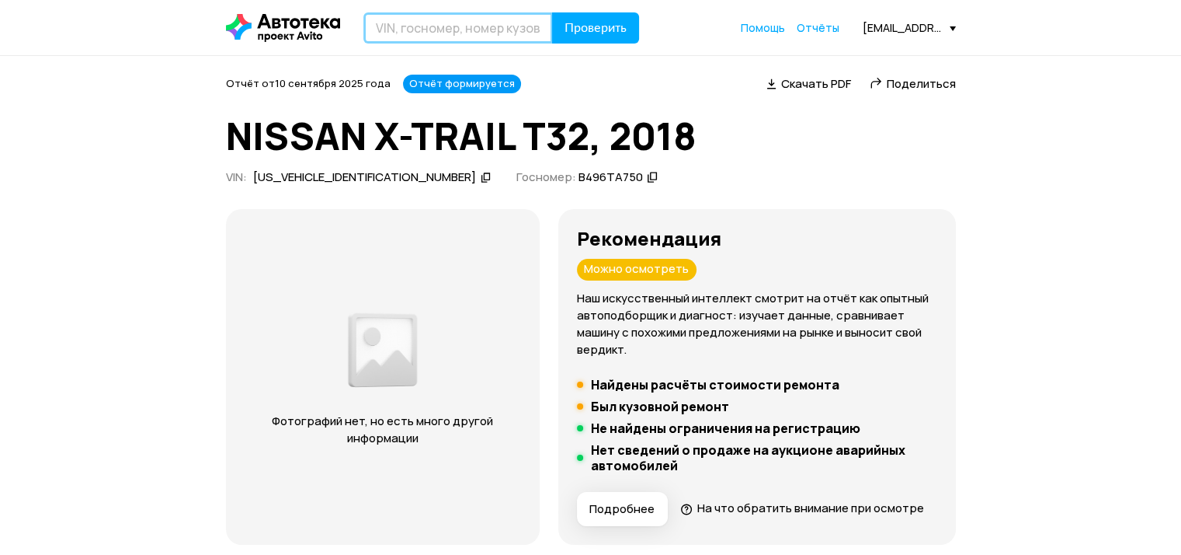
click at [411, 33] on input "text" at bounding box center [458, 27] width 190 height 31
paste input "[US_VEHICLE_IDENTIFICATION_NUMBER]"
type input "[US_VEHICLE_IDENTIFICATION_NUMBER]"
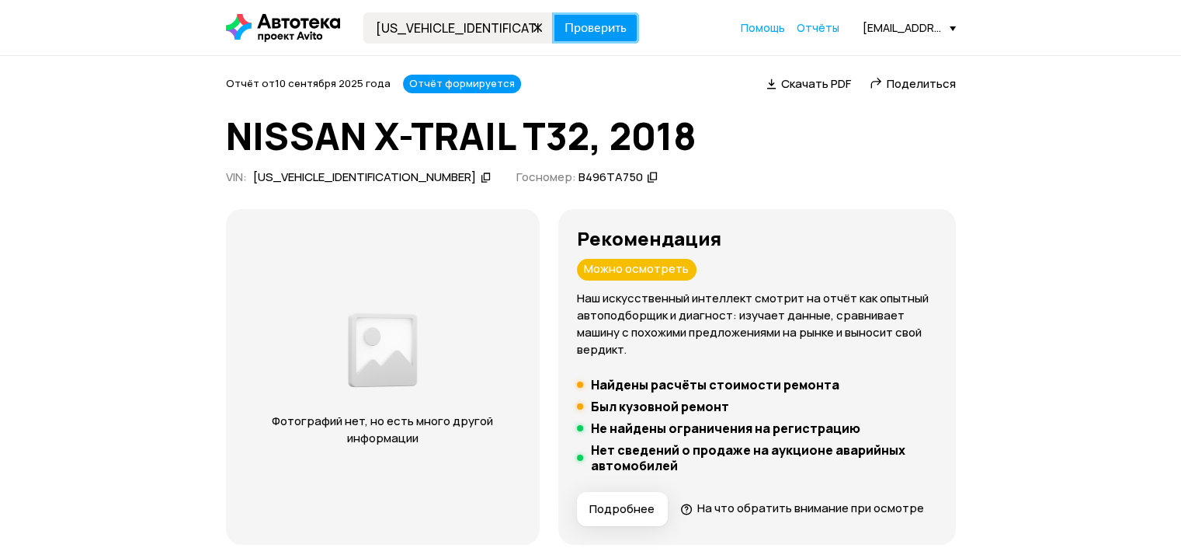
click at [603, 22] on span "Проверить" at bounding box center [596, 28] width 62 height 12
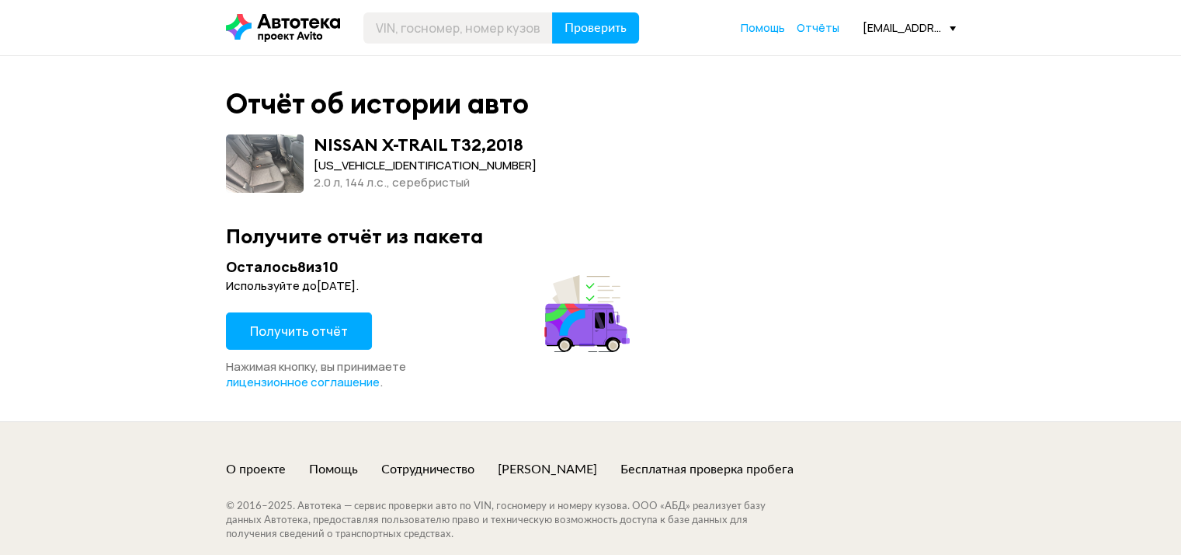
click at [315, 332] on span "Получить отчёт" at bounding box center [299, 330] width 98 height 17
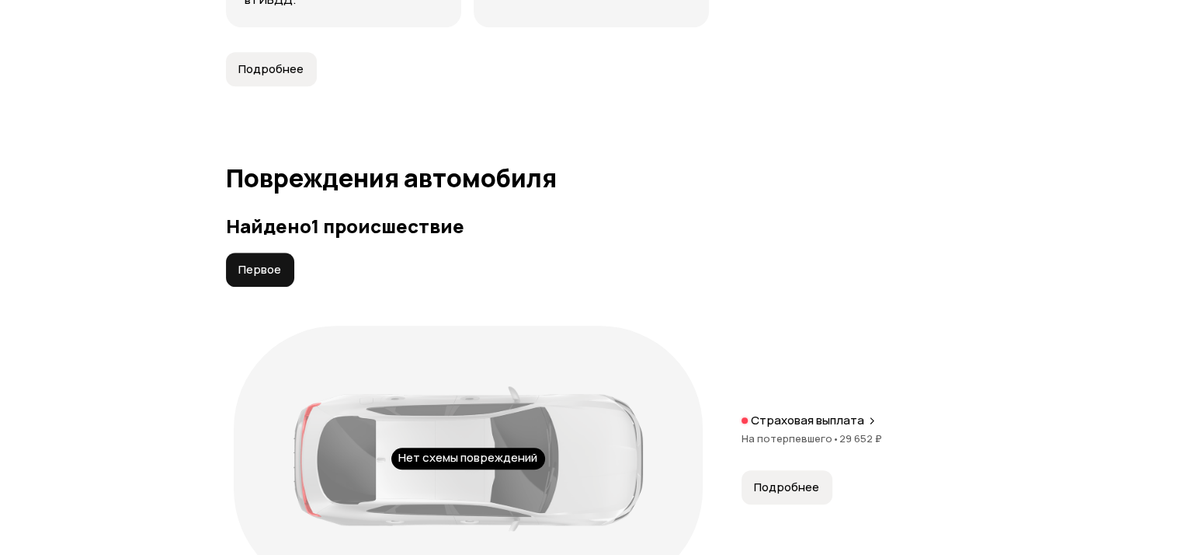
scroll to position [1786, 0]
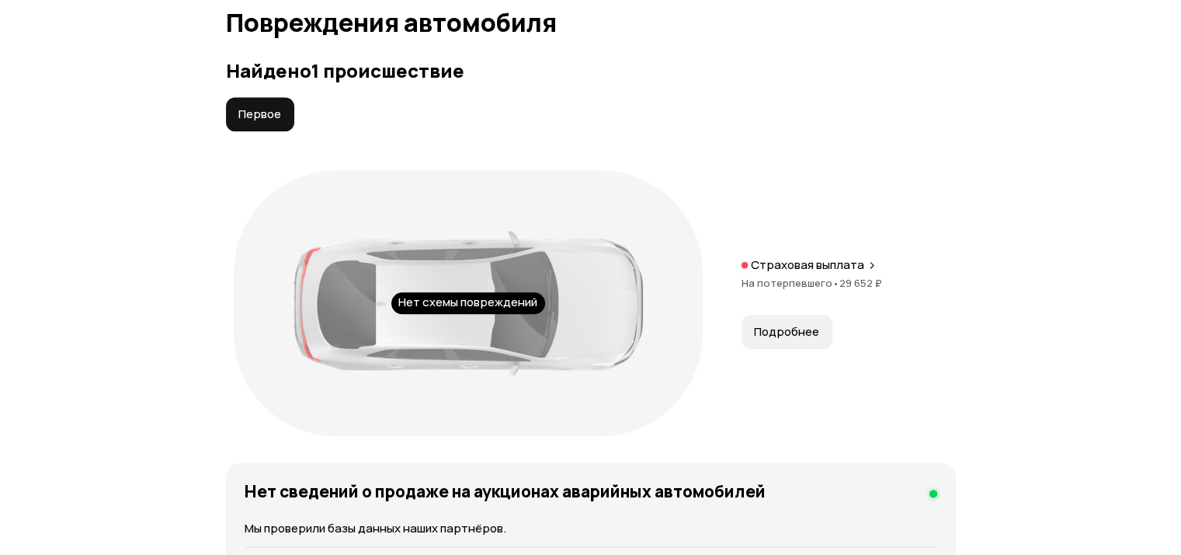
click at [786, 339] on span "Подробнее" at bounding box center [786, 332] width 65 height 16
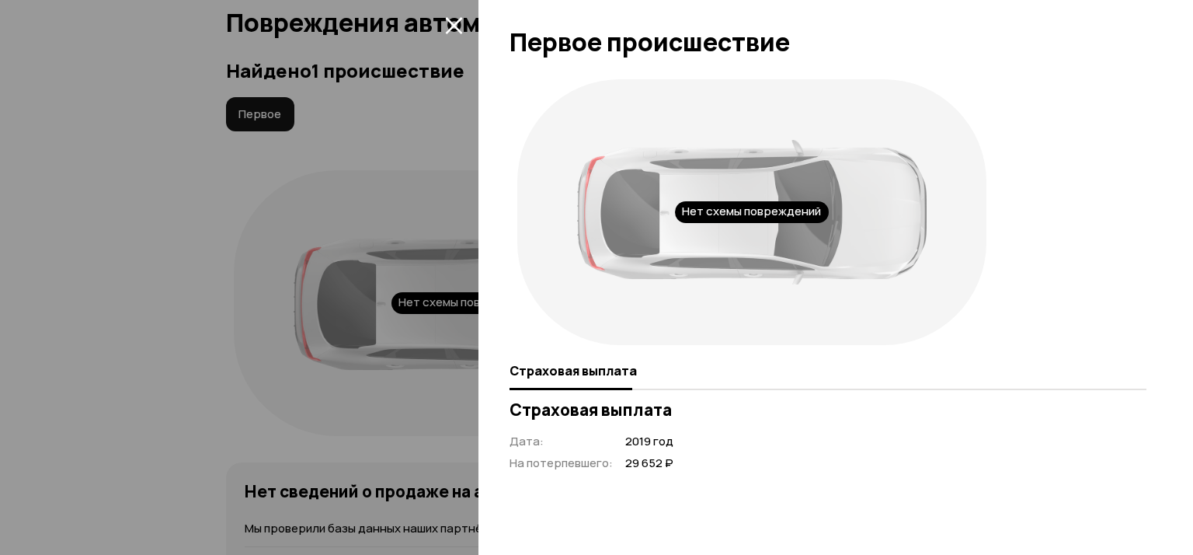
drag, startPoint x: 454, startPoint y: 19, endPoint x: 432, endPoint y: 47, distance: 35.9
click at [454, 19] on icon "закрыть" at bounding box center [454, 25] width 18 height 18
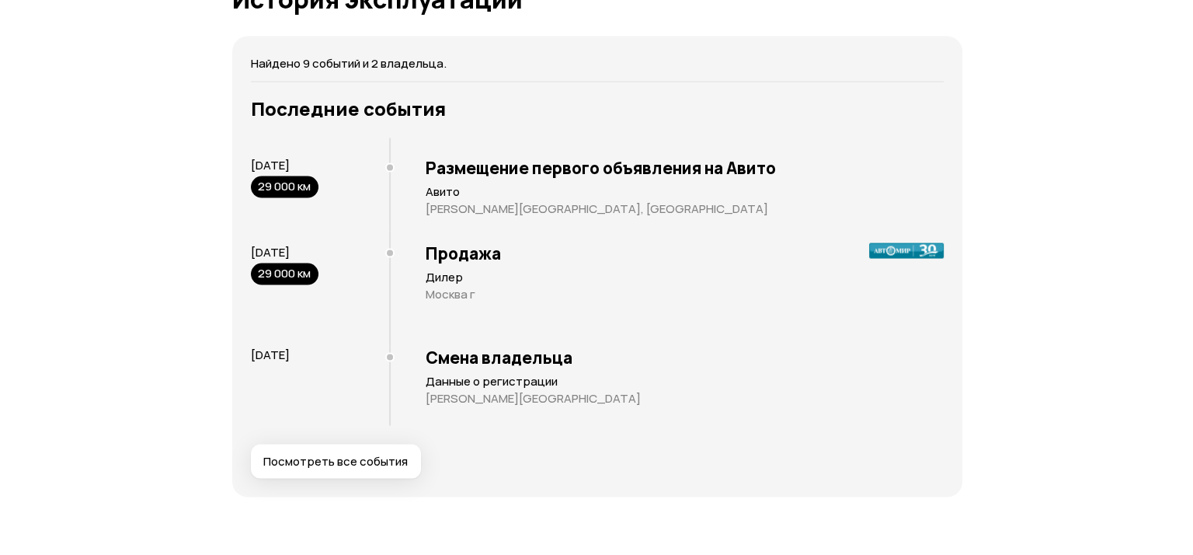
scroll to position [3262, 0]
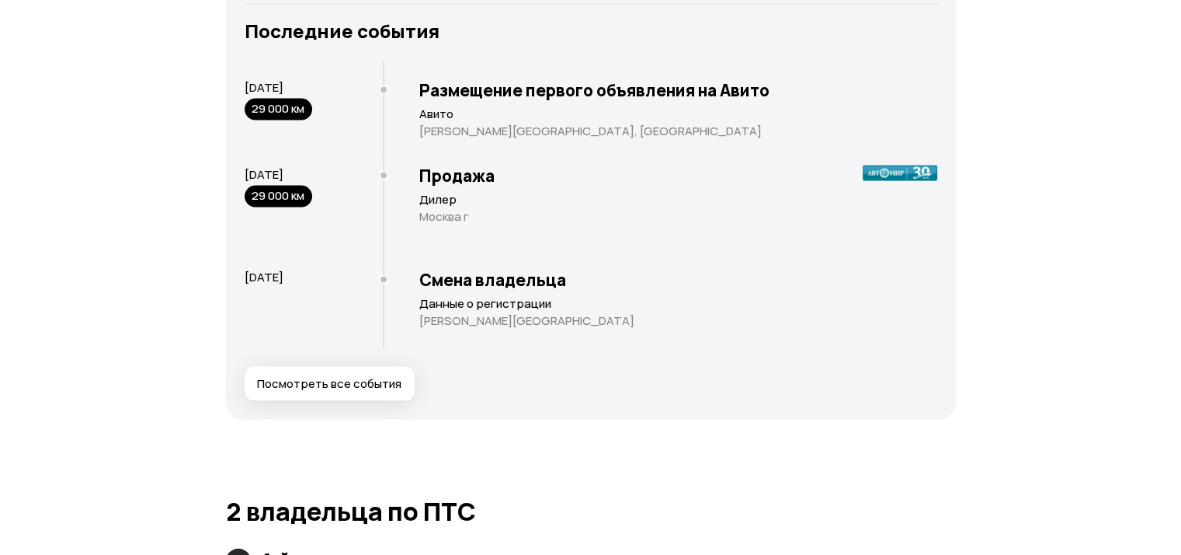
click at [344, 391] on span "Посмотреть все события" at bounding box center [329, 384] width 144 height 16
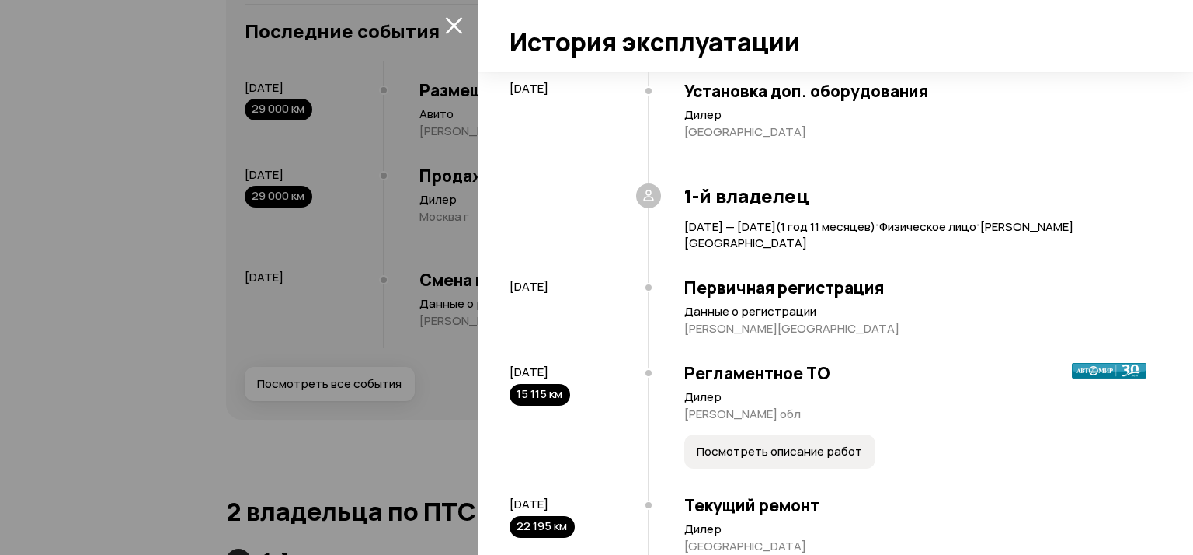
scroll to position [0, 0]
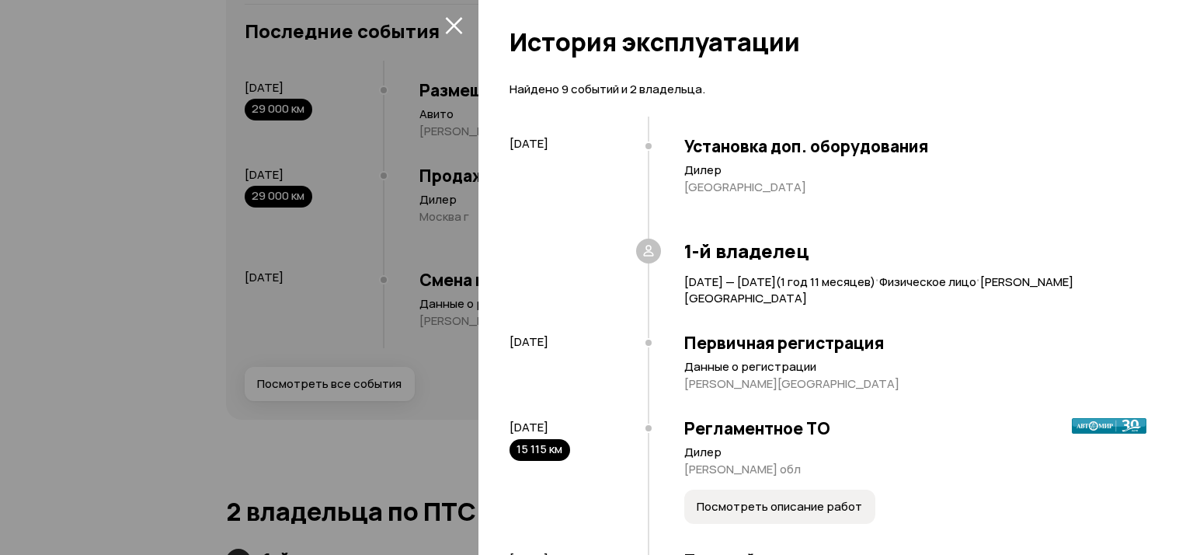
click at [752, 144] on h3 "Установка доп. оборудования" at bounding box center [915, 146] width 462 height 20
click at [709, 185] on p "[GEOGRAPHIC_DATA]" at bounding box center [915, 187] width 462 height 16
click at [777, 154] on h3 "Установка доп. оборудования" at bounding box center [915, 146] width 462 height 20
click at [716, 186] on p "[GEOGRAPHIC_DATA]" at bounding box center [915, 187] width 462 height 16
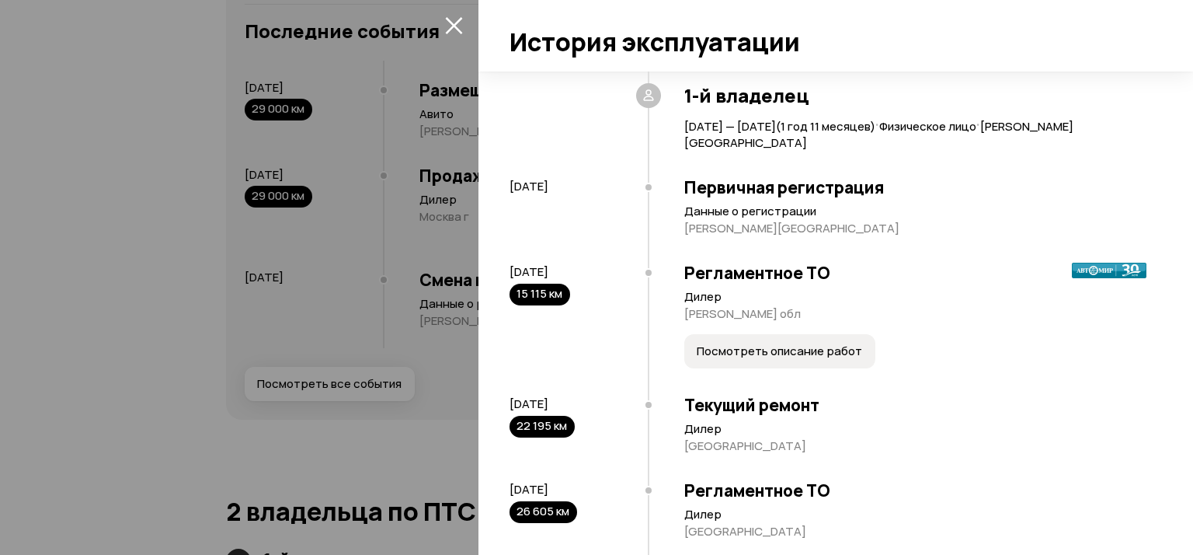
scroll to position [233, 0]
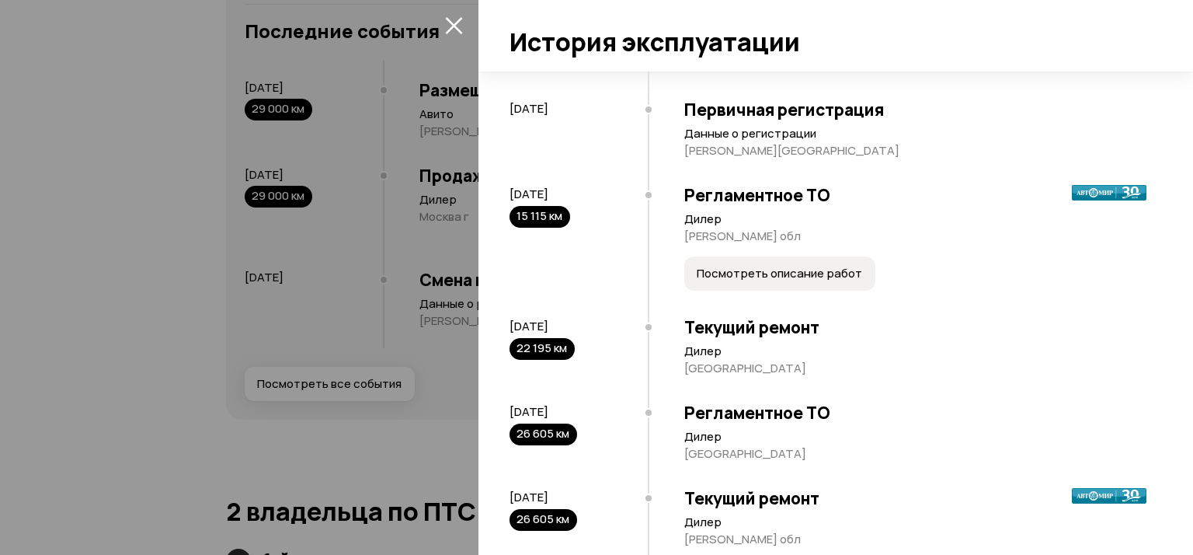
click at [742, 280] on span "Посмотреть описание работ" at bounding box center [779, 274] width 165 height 16
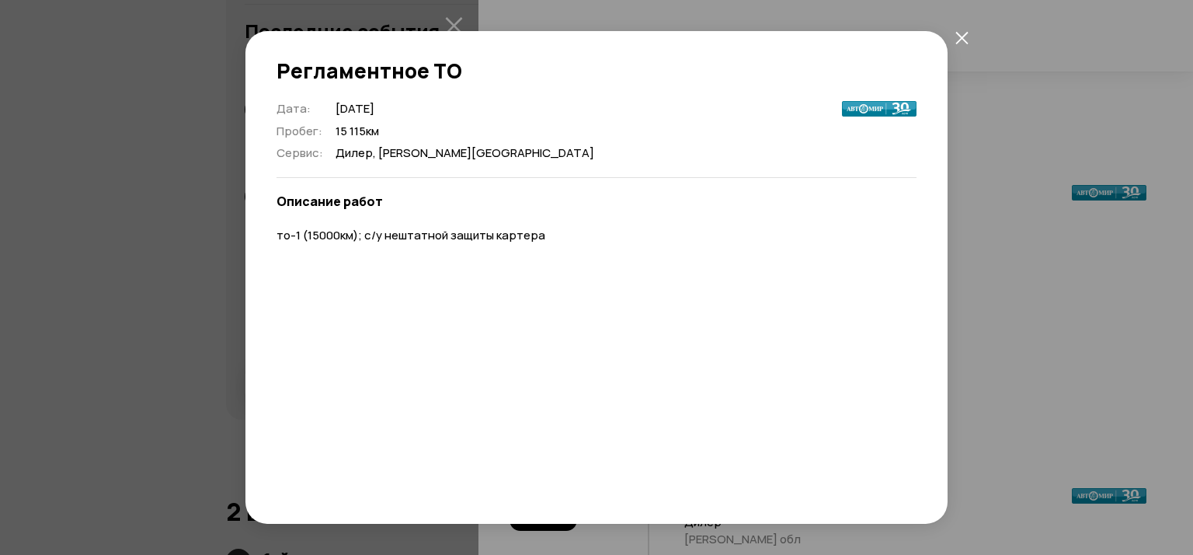
click at [961, 36] on icon "закрыть" at bounding box center [961, 37] width 13 height 13
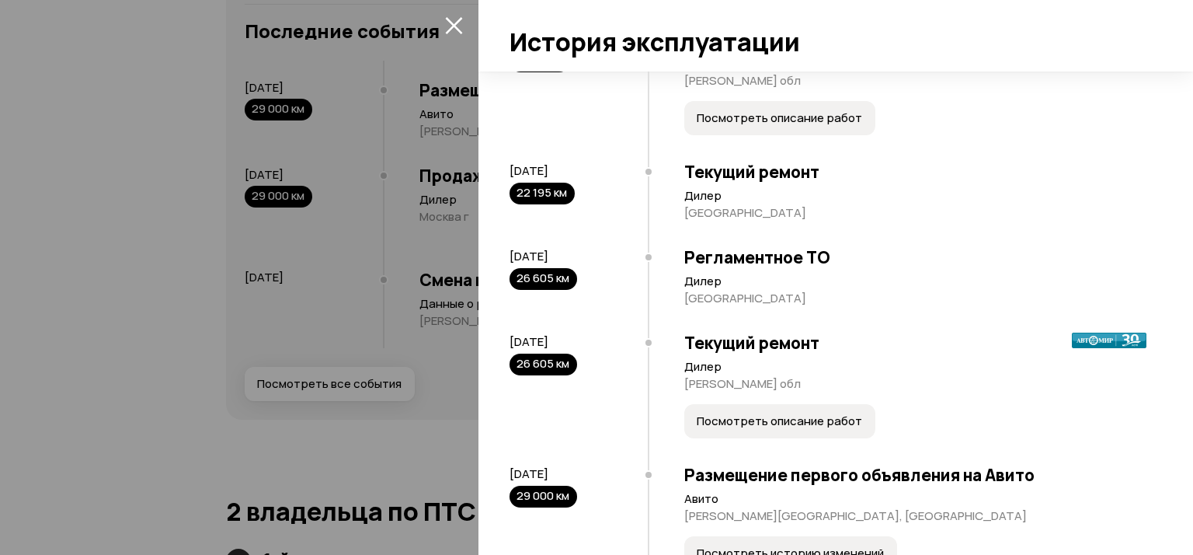
scroll to position [466, 0]
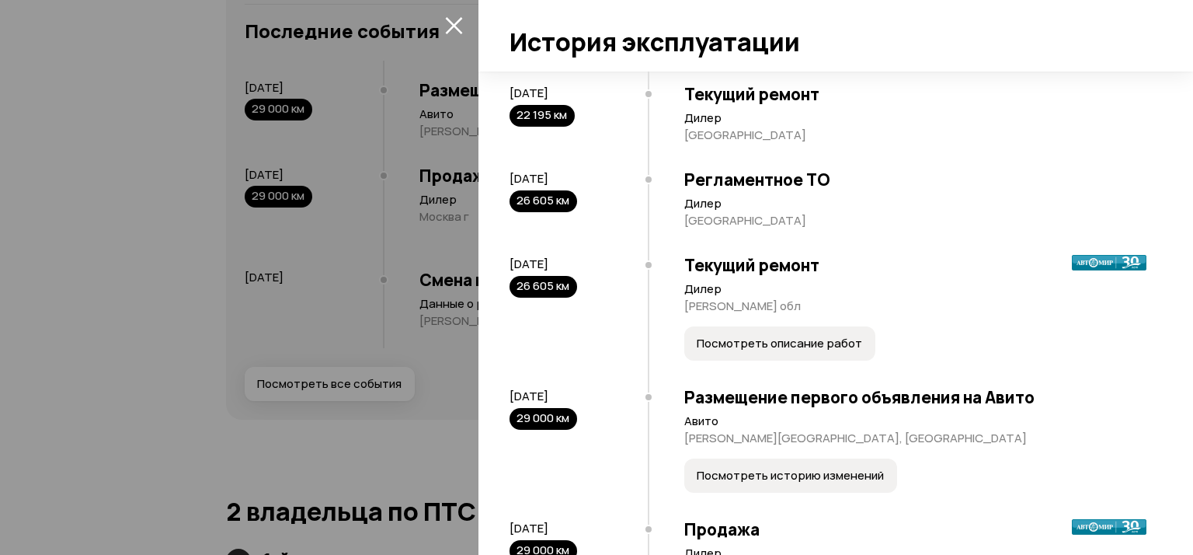
click at [763, 346] on span "Посмотреть описание работ" at bounding box center [779, 344] width 165 height 16
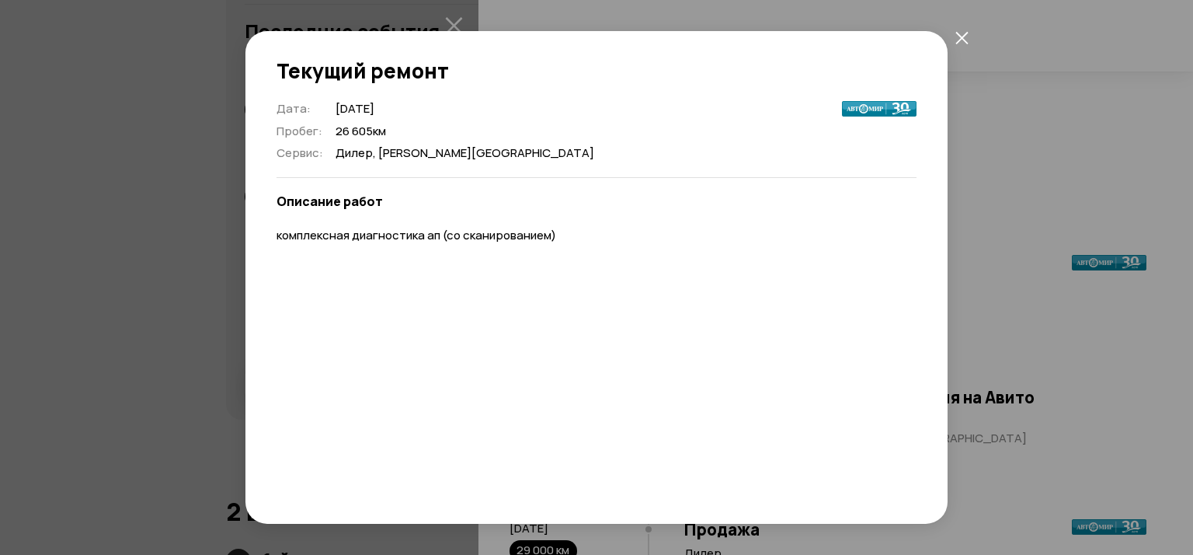
click at [956, 37] on icon "закрыть" at bounding box center [961, 37] width 13 height 13
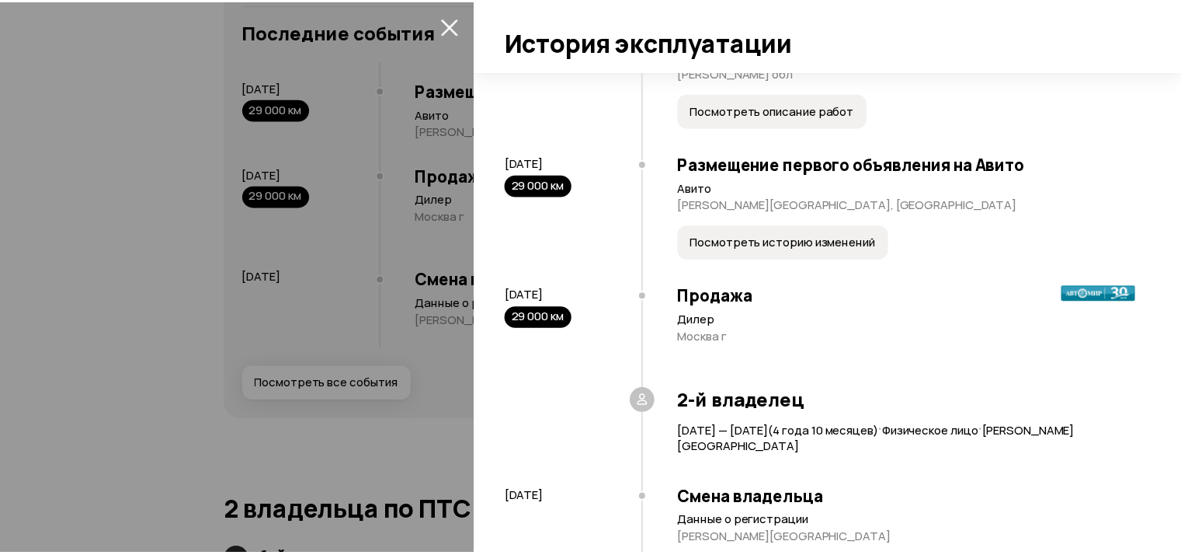
scroll to position [754, 0]
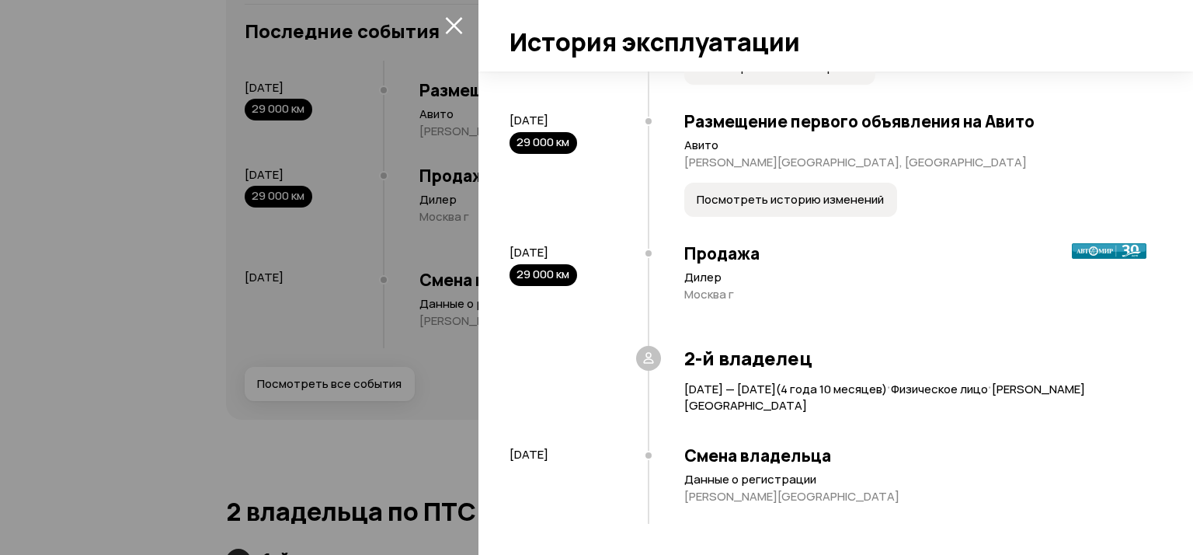
click at [454, 12] on div at bounding box center [596, 277] width 1193 height 555
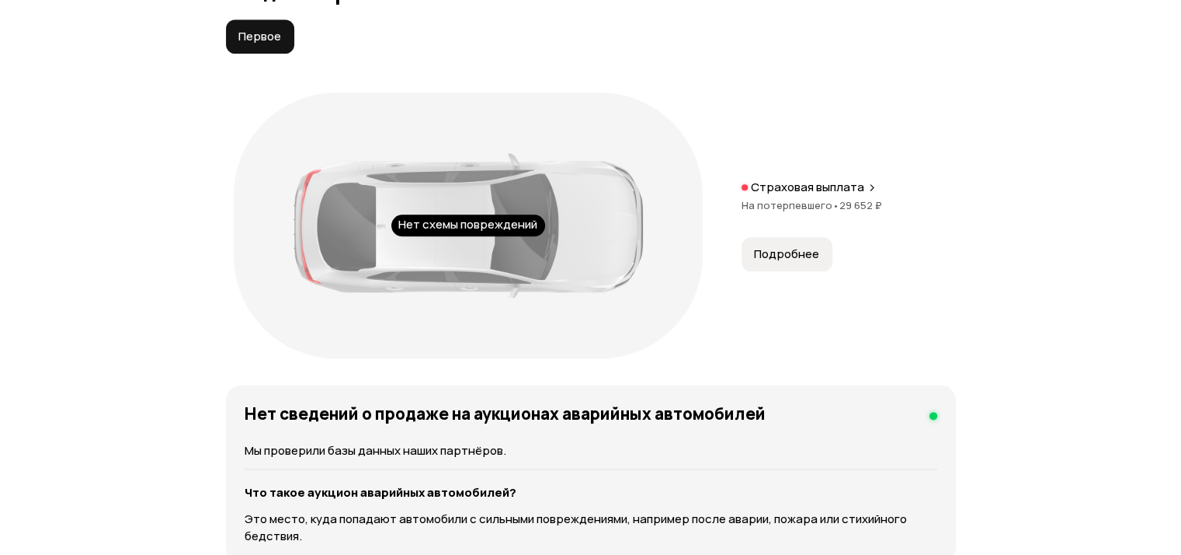
scroll to position [1786, 0]
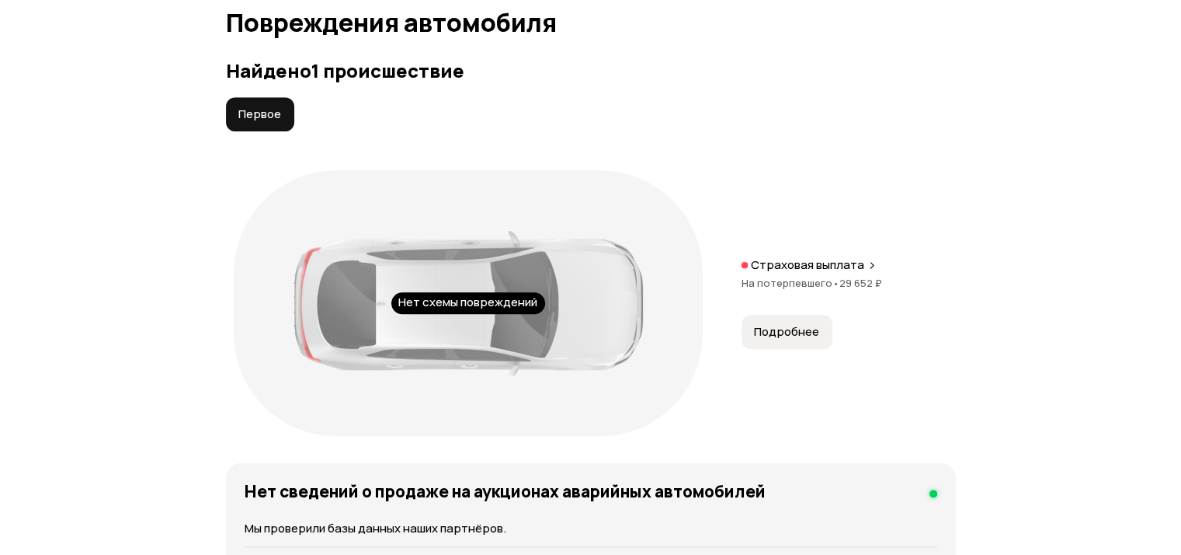
click at [780, 339] on span "Подробнее" at bounding box center [786, 332] width 65 height 16
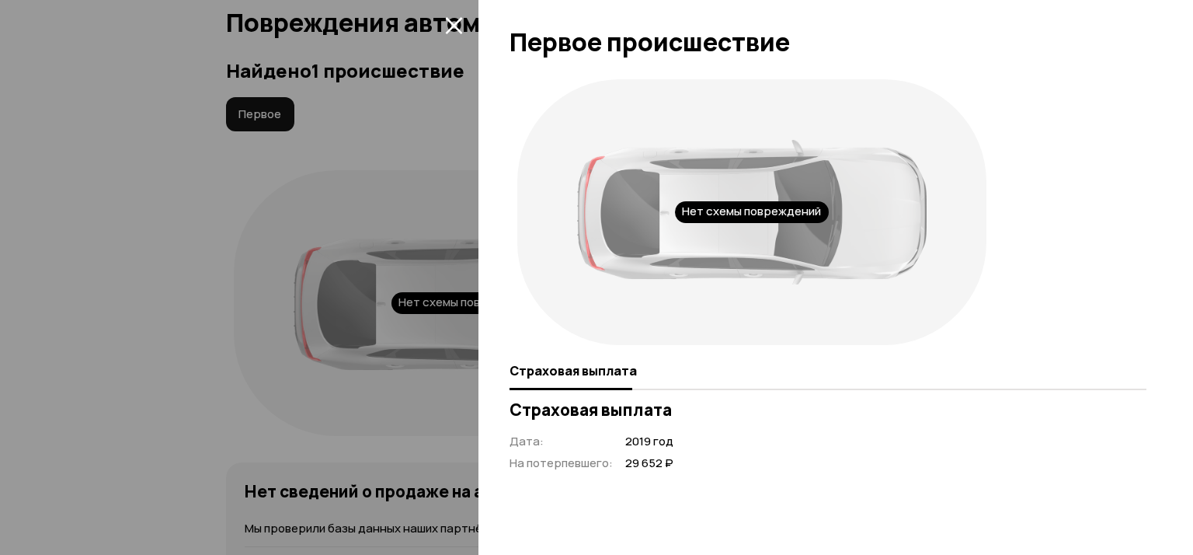
click at [637, 435] on span "2019 год" at bounding box center [649, 441] width 48 height 16
click at [463, 22] on button "закрыть" at bounding box center [453, 24] width 25 height 25
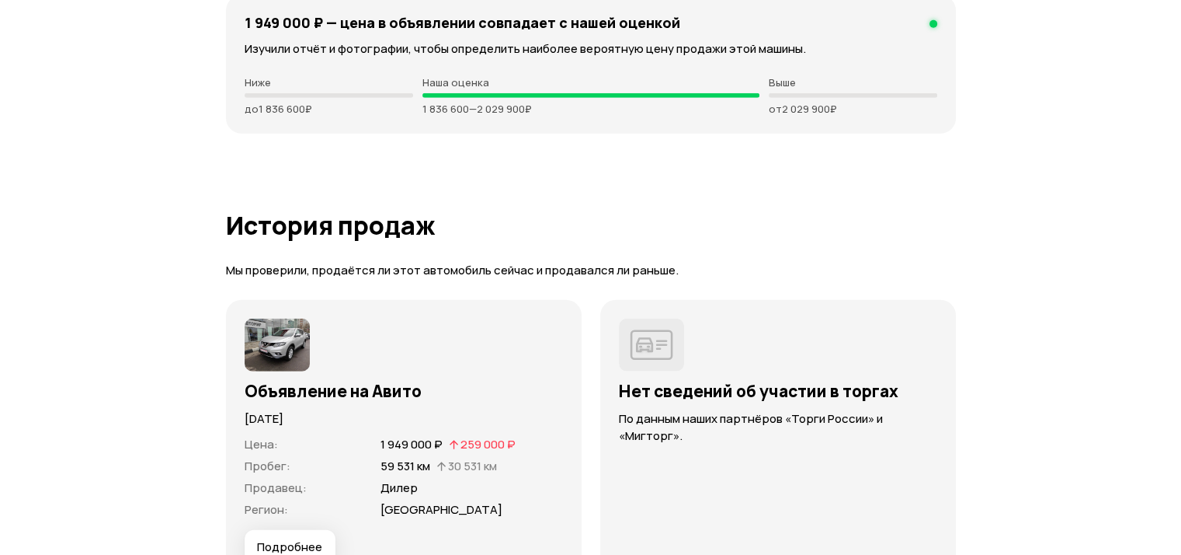
scroll to position [4505, 0]
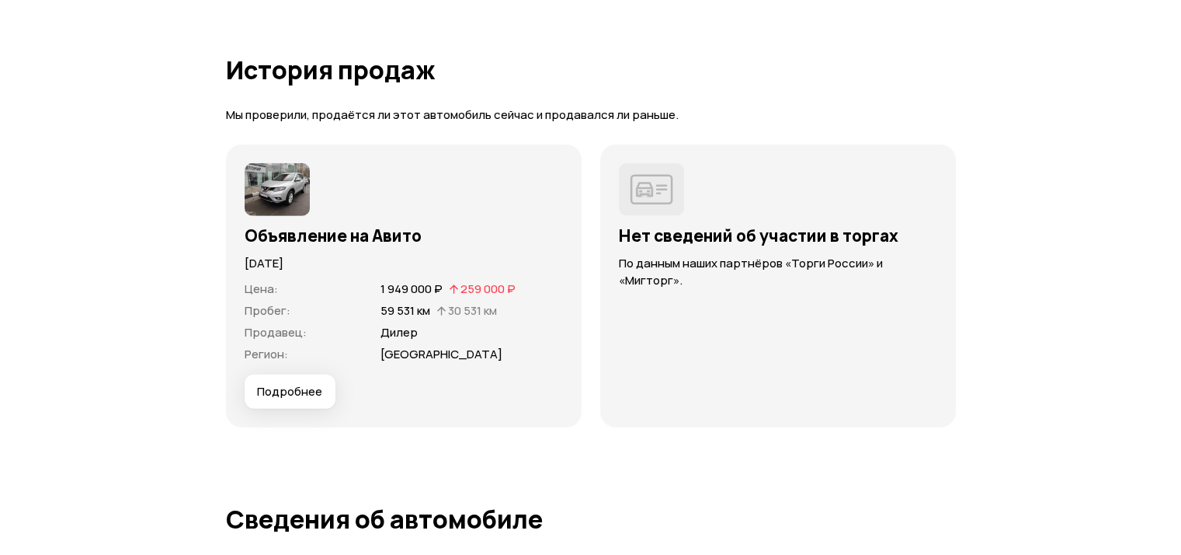
click at [323, 409] on button "Подробнее" at bounding box center [290, 391] width 91 height 34
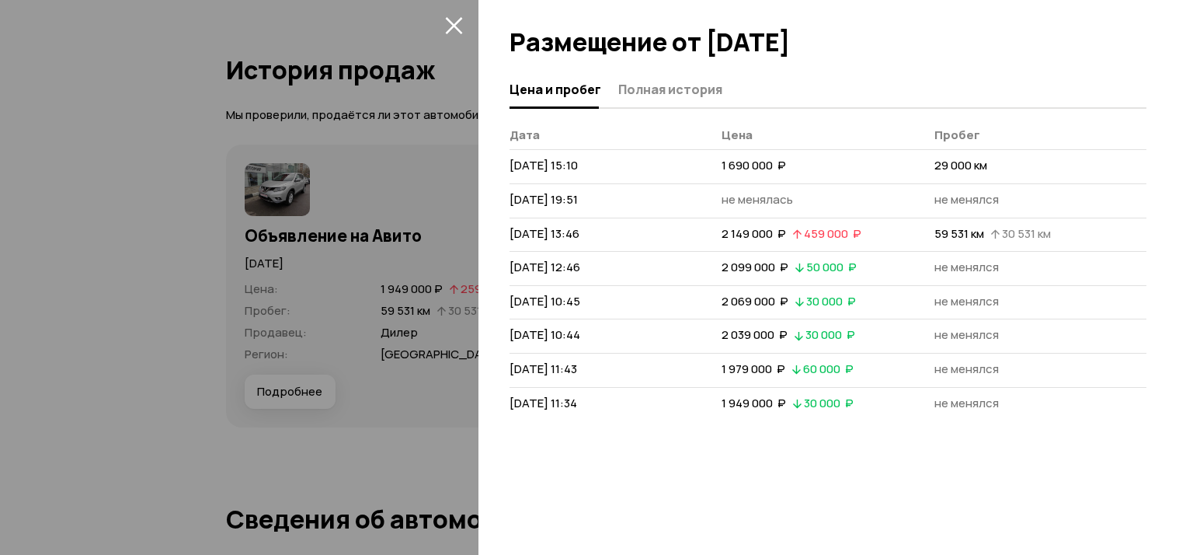
click at [450, 27] on icon "закрыть" at bounding box center [453, 25] width 17 height 17
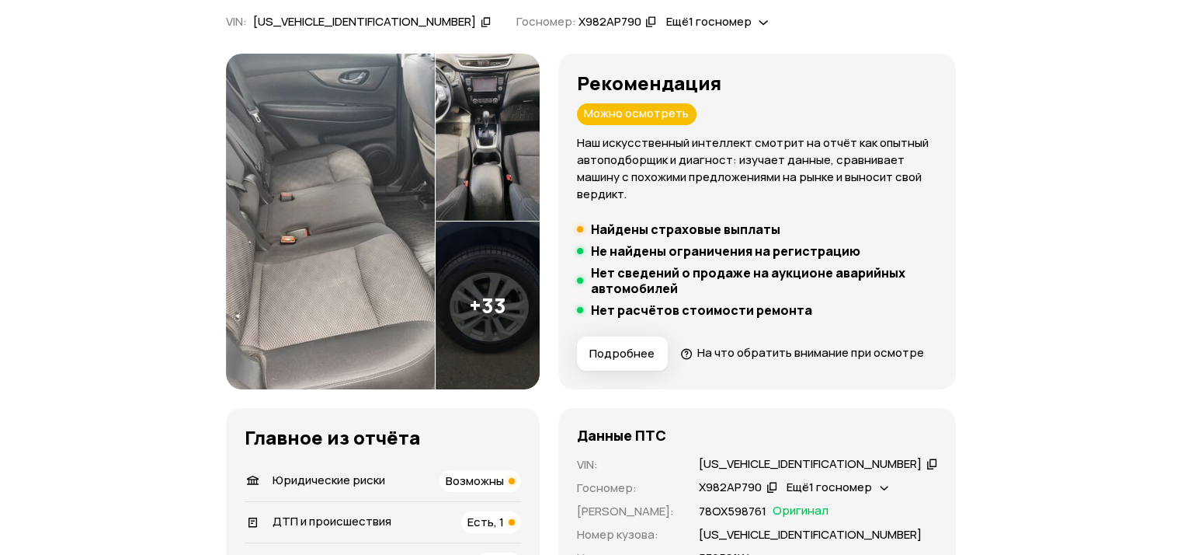
scroll to position [0, 0]
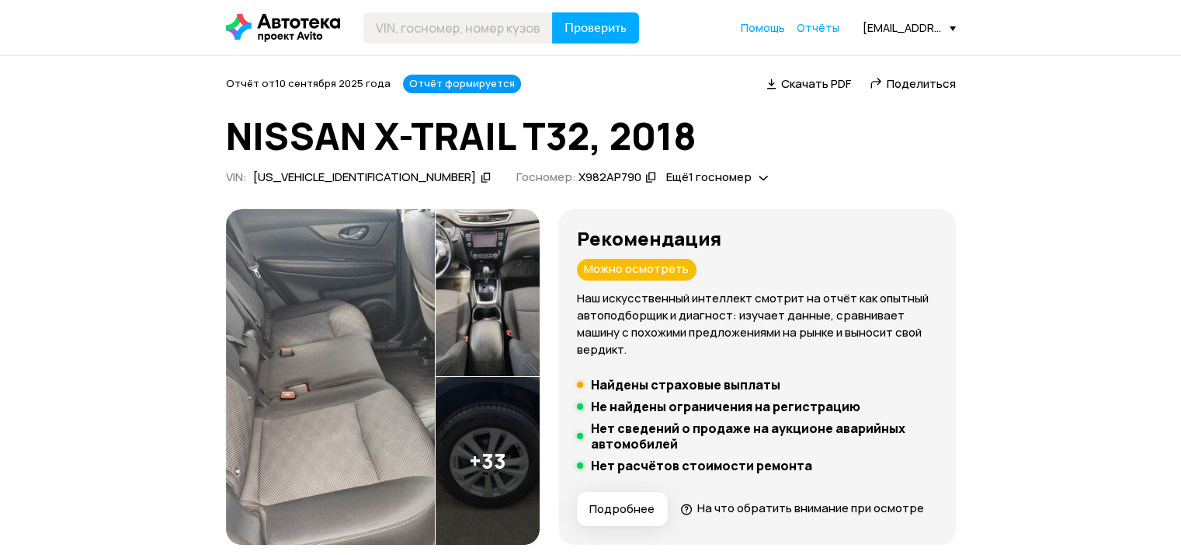
click at [450, 126] on h1 "NISSAN X-TRAIL T32, 2018" at bounding box center [591, 136] width 730 height 42
click at [447, 30] on input "text" at bounding box center [458, 27] width 190 height 31
paste input "[US_VEHICLE_IDENTIFICATION_NUMBER]"
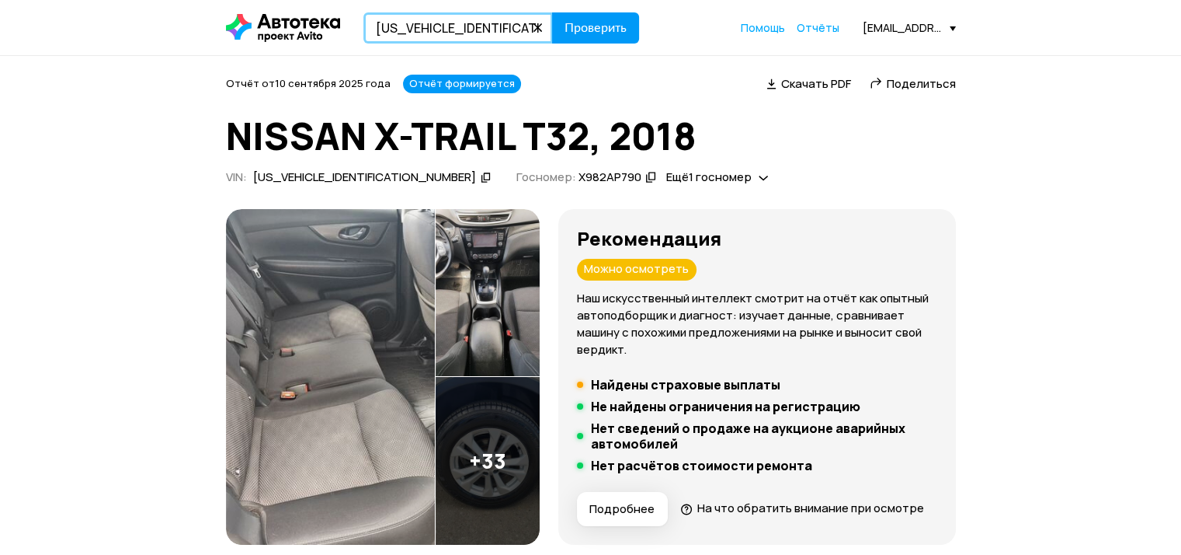
type input "[US_VEHICLE_IDENTIFICATION_NUMBER]"
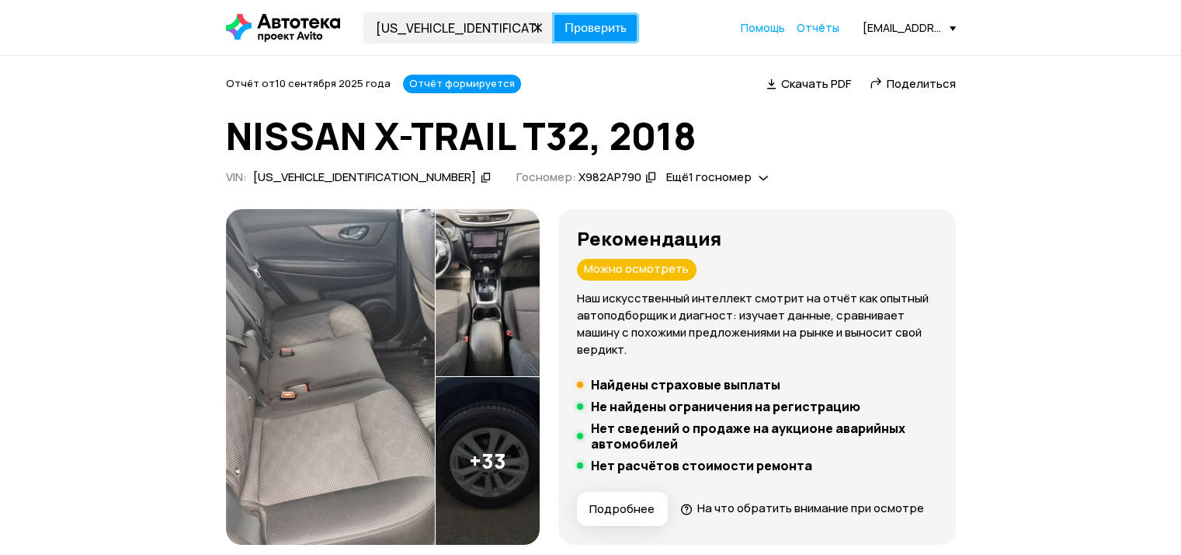
click at [578, 27] on span "Проверить" at bounding box center [596, 28] width 62 height 12
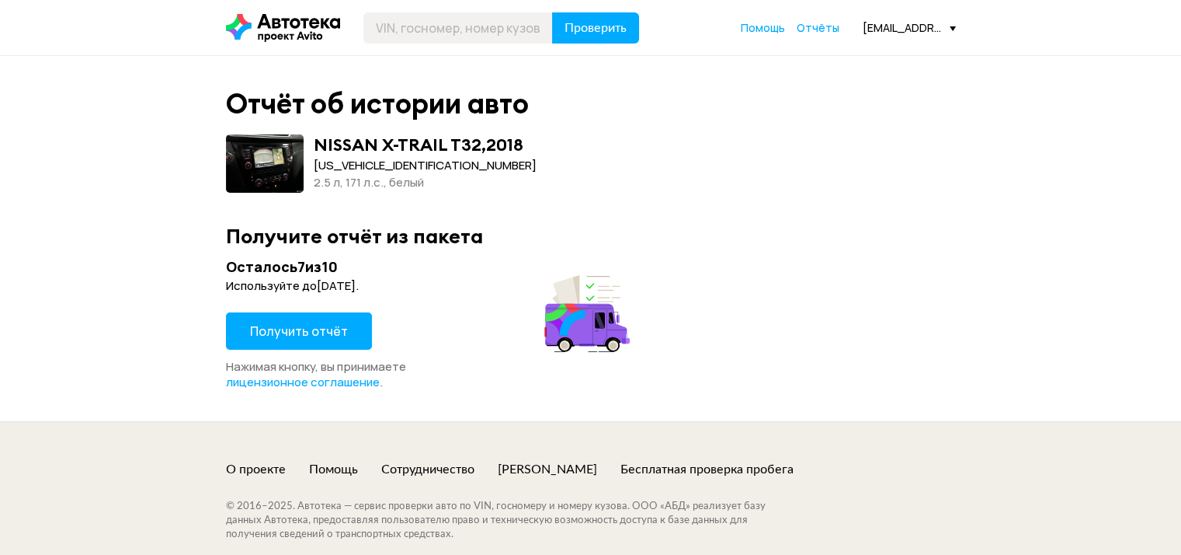
click at [308, 325] on span "Получить отчёт" at bounding box center [299, 330] width 98 height 17
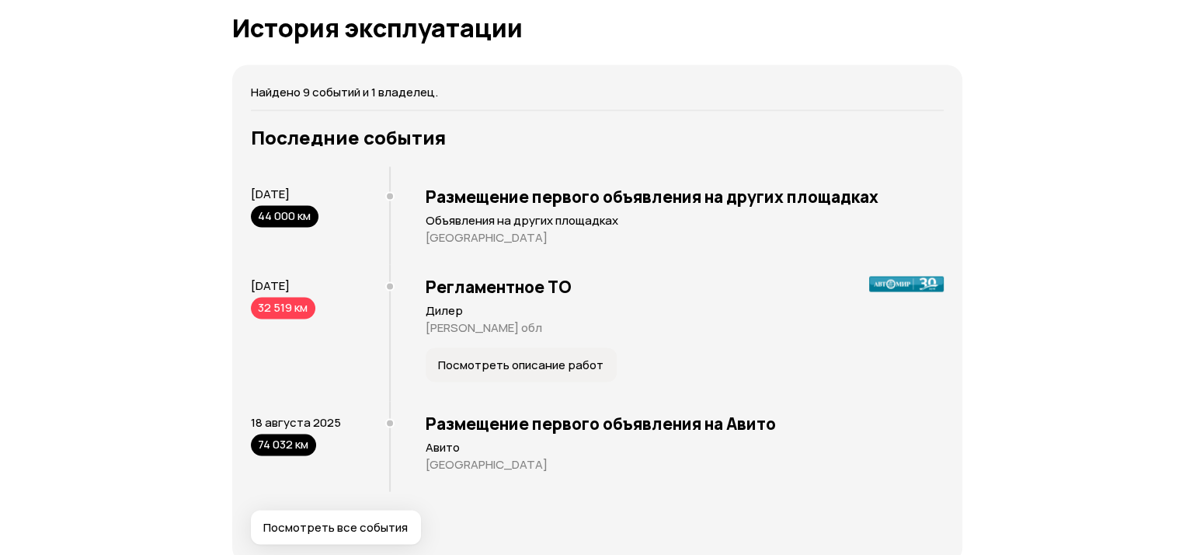
scroll to position [3029, 0]
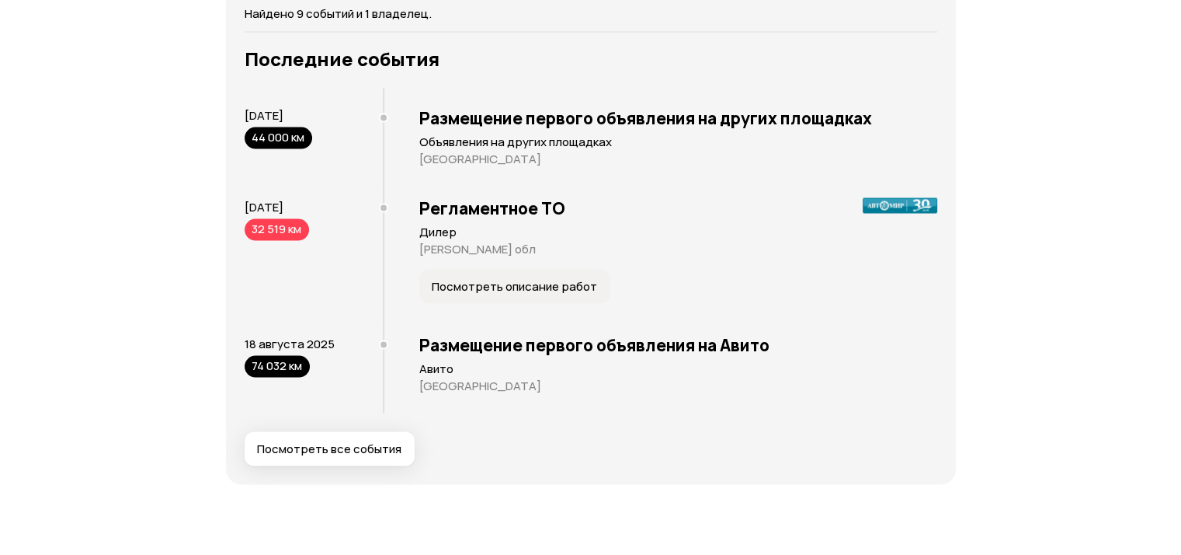
click at [555, 294] on span "Посмотреть описание работ" at bounding box center [514, 287] width 165 height 16
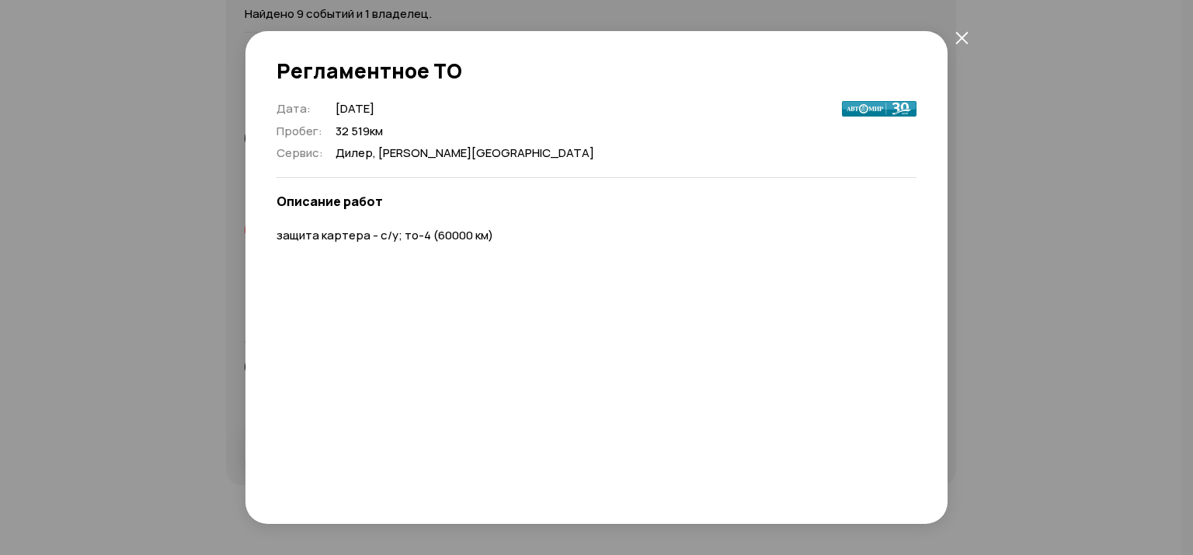
click at [967, 37] on icon "закрыть" at bounding box center [961, 37] width 13 height 13
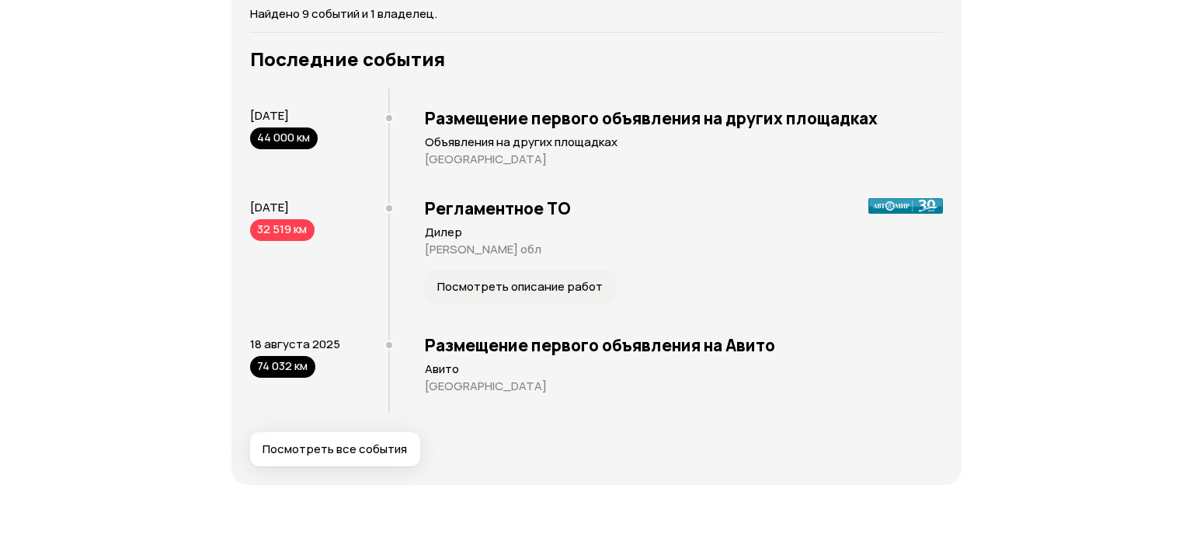
click at [320, 457] on span "Посмотреть все события" at bounding box center [335, 449] width 144 height 16
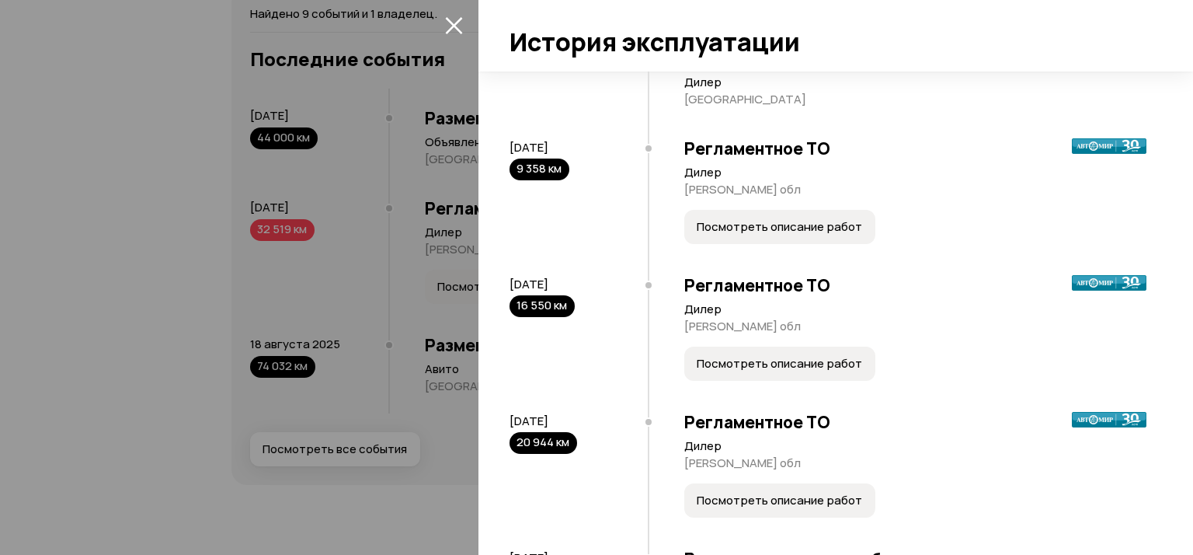
scroll to position [264, 0]
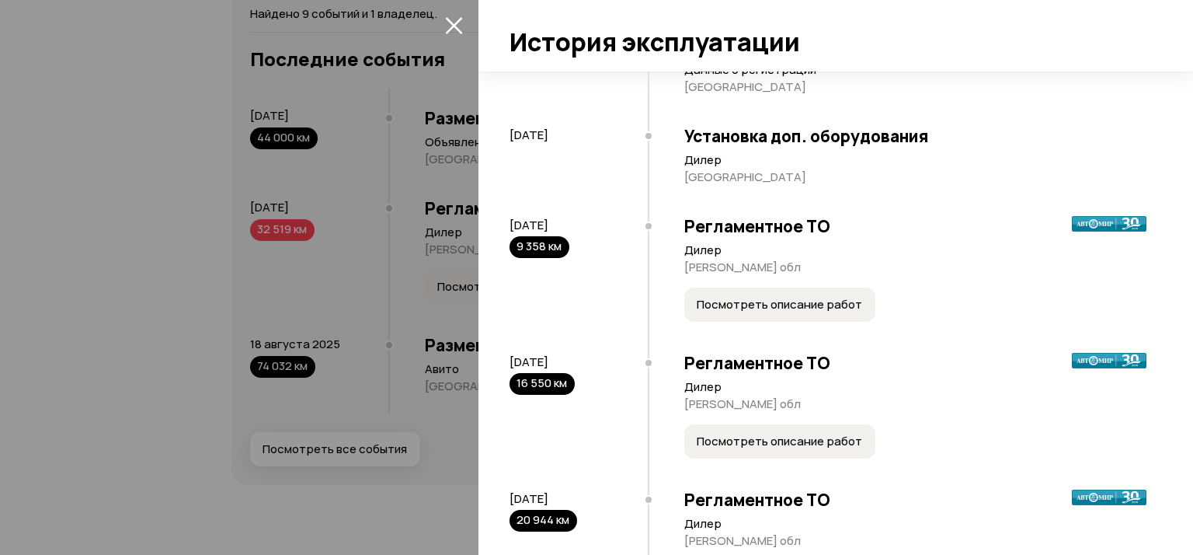
click at [774, 298] on span "Посмотреть описание работ" at bounding box center [779, 305] width 165 height 16
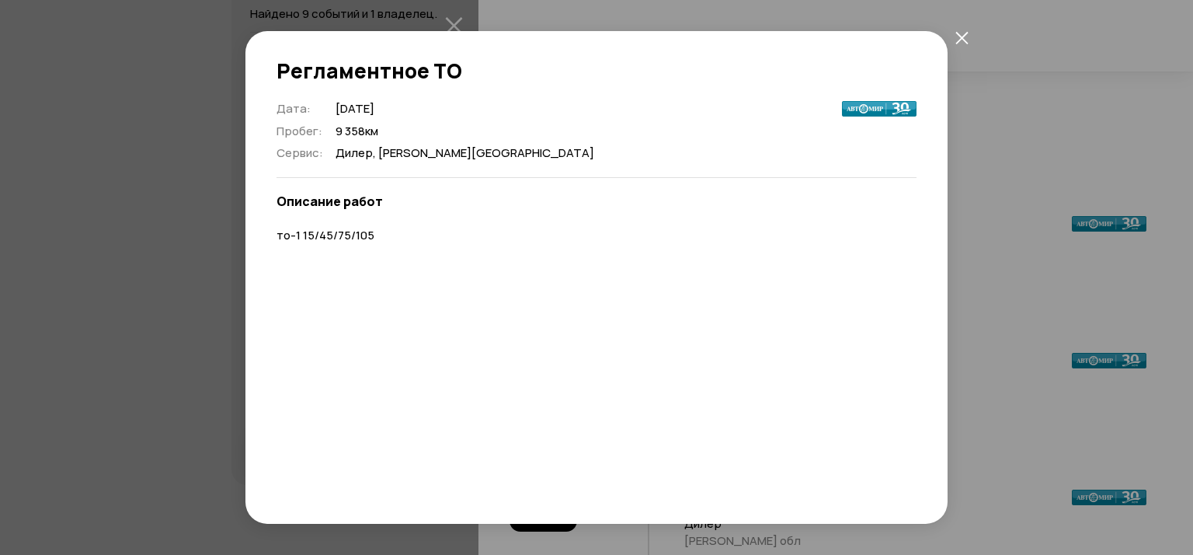
click at [957, 32] on icon "закрыть" at bounding box center [961, 37] width 13 height 13
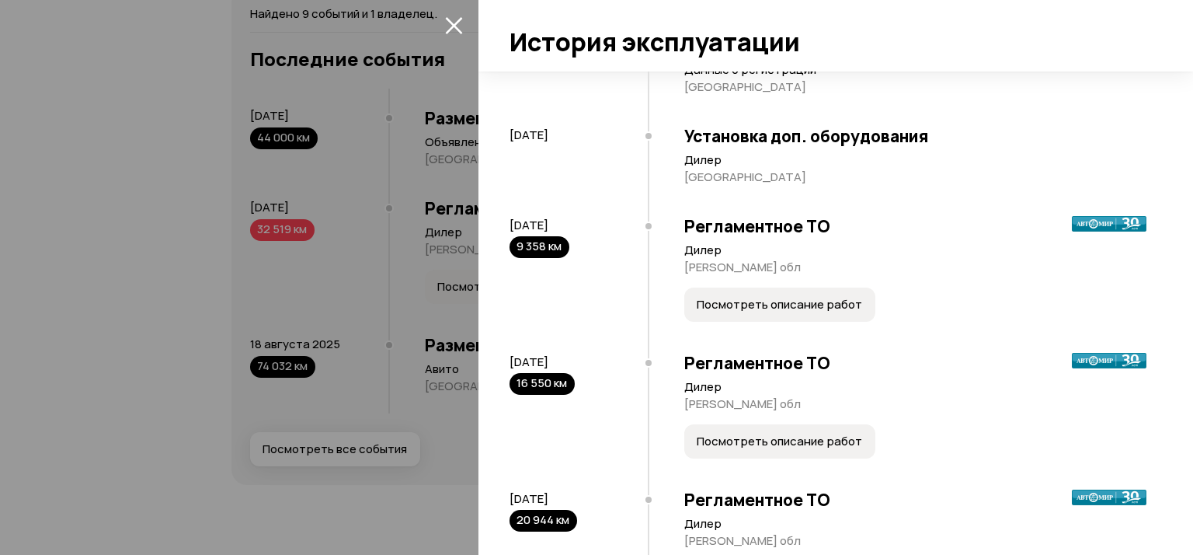
click at [788, 437] on span "Посмотреть описание работ" at bounding box center [779, 441] width 165 height 16
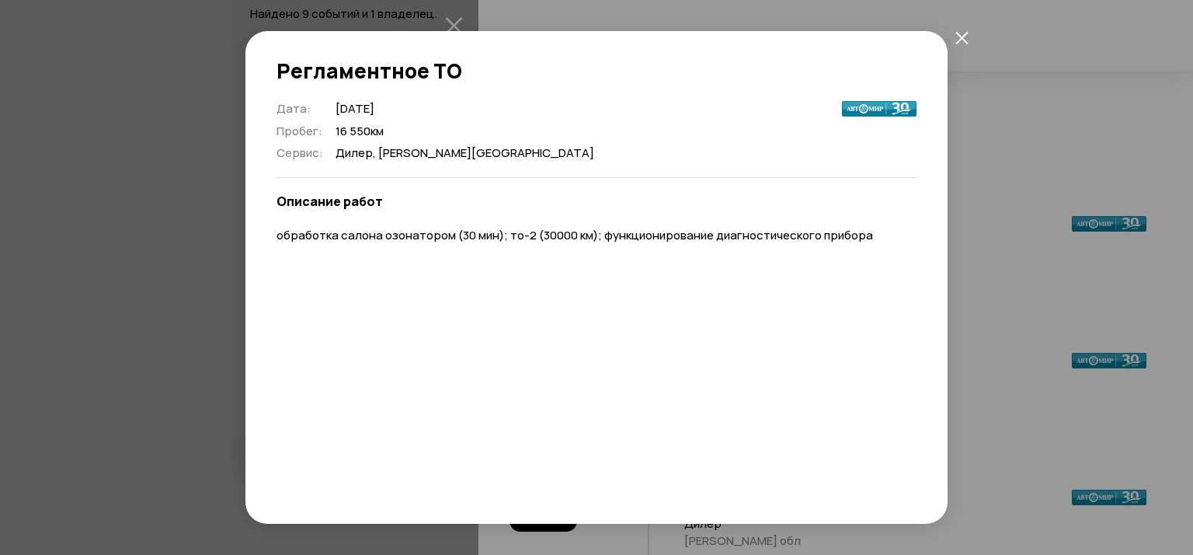
click at [957, 36] on icon "закрыть" at bounding box center [961, 37] width 13 height 13
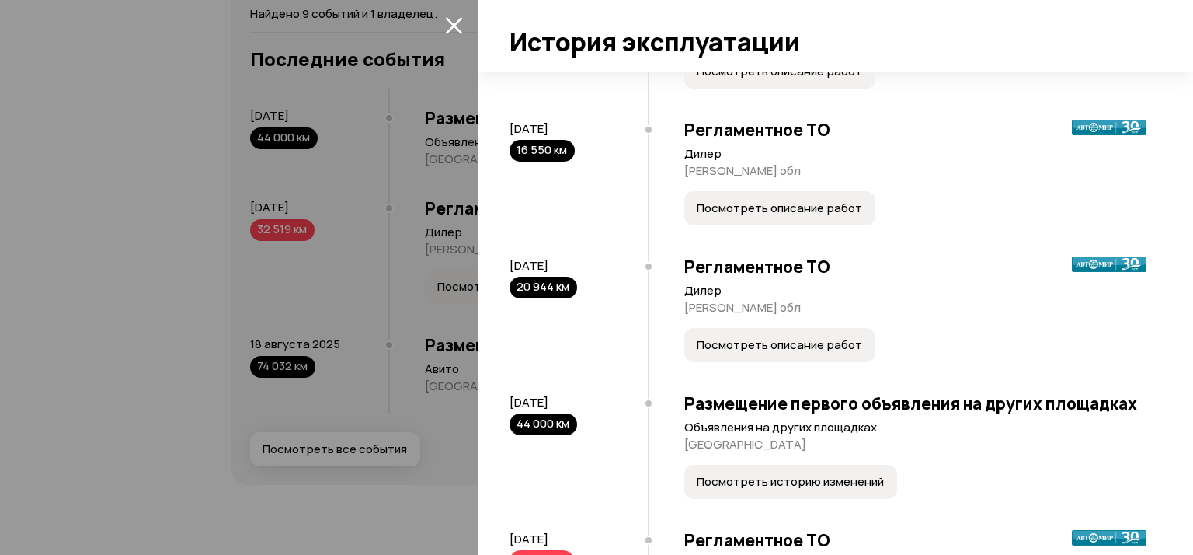
scroll to position [575, 0]
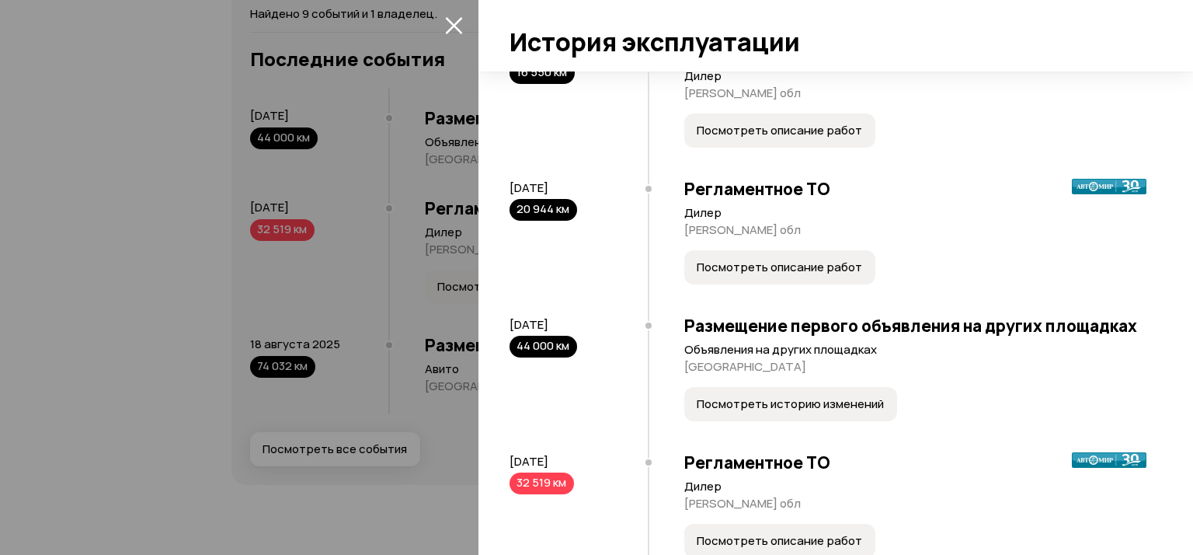
click at [823, 266] on span "Посмотреть описание работ" at bounding box center [779, 267] width 165 height 16
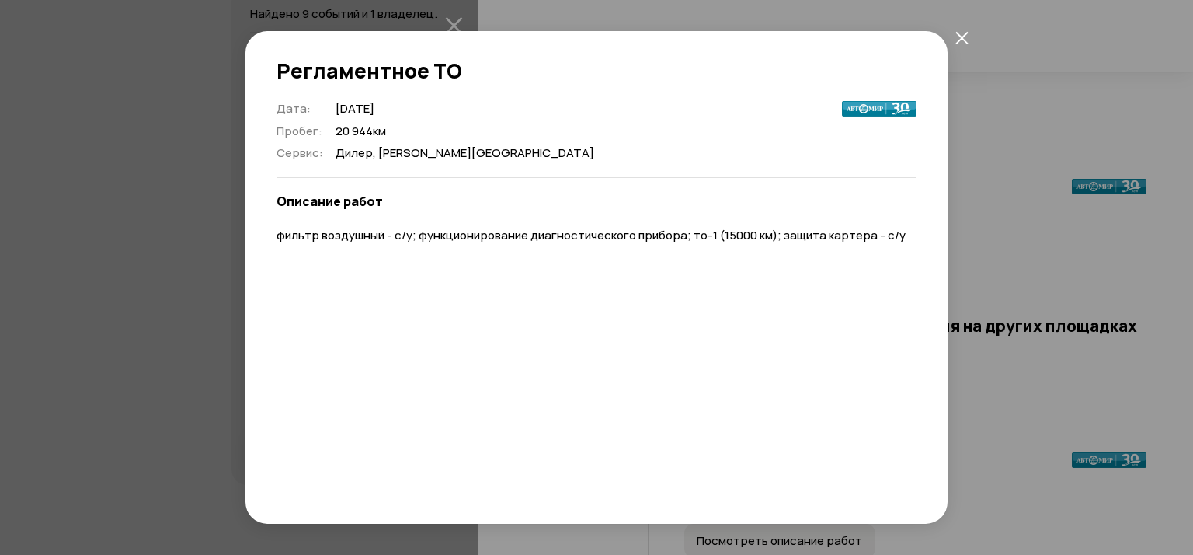
click at [957, 37] on icon "закрыть" at bounding box center [961, 37] width 13 height 13
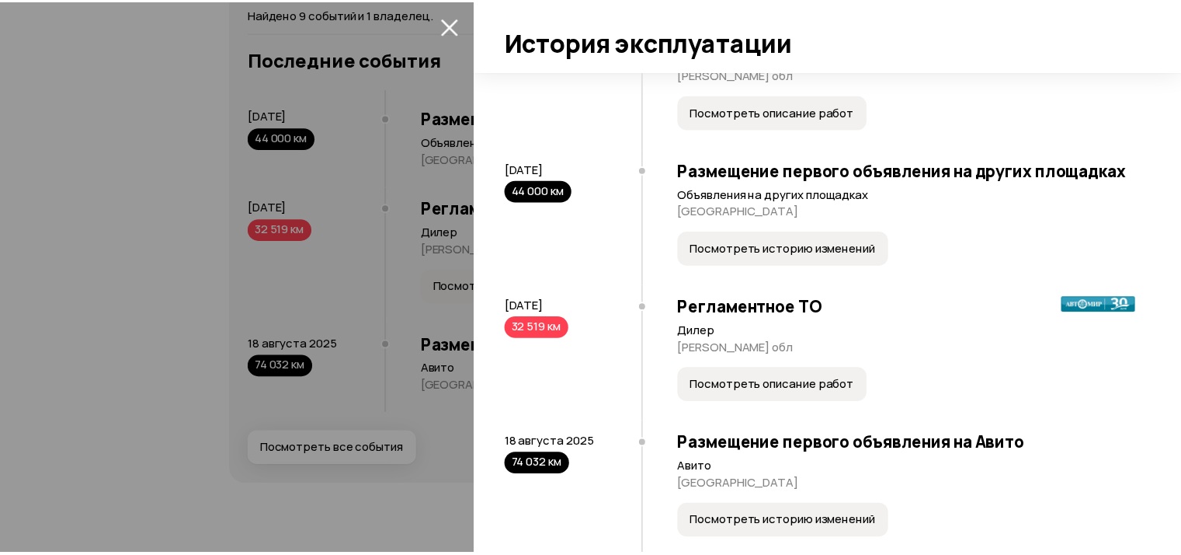
scroll to position [785, 0]
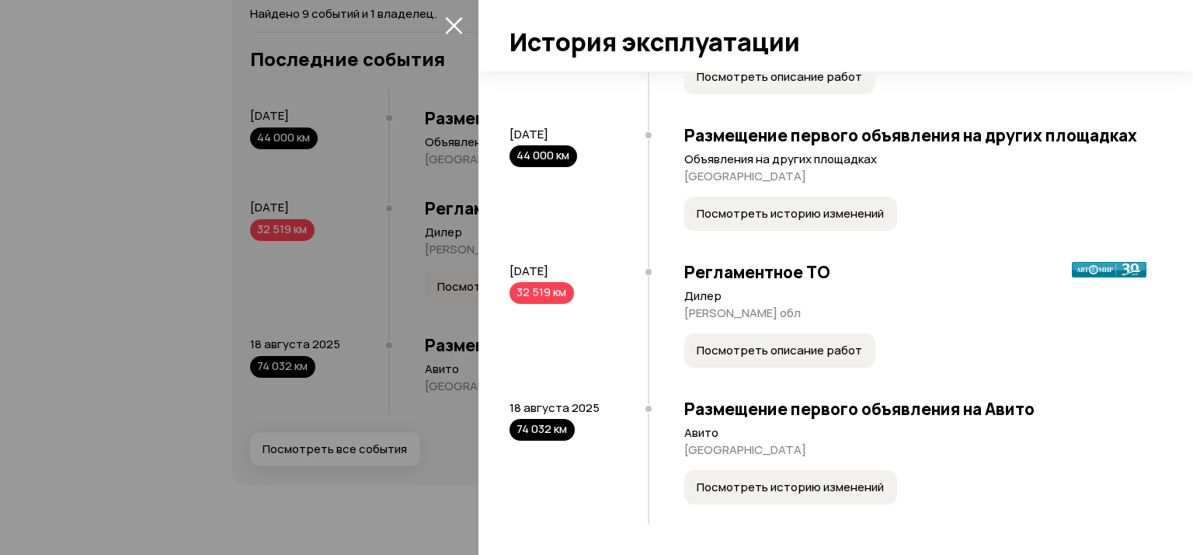
click at [783, 347] on span "Посмотреть описание работ" at bounding box center [779, 351] width 165 height 16
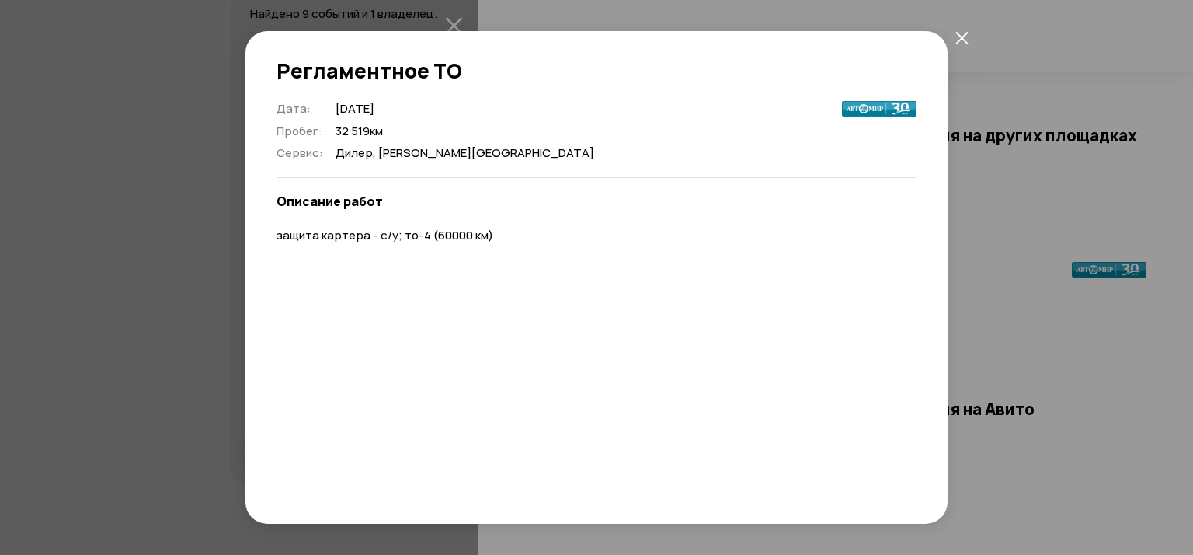
click at [969, 39] on button "закрыть" at bounding box center [962, 37] width 28 height 28
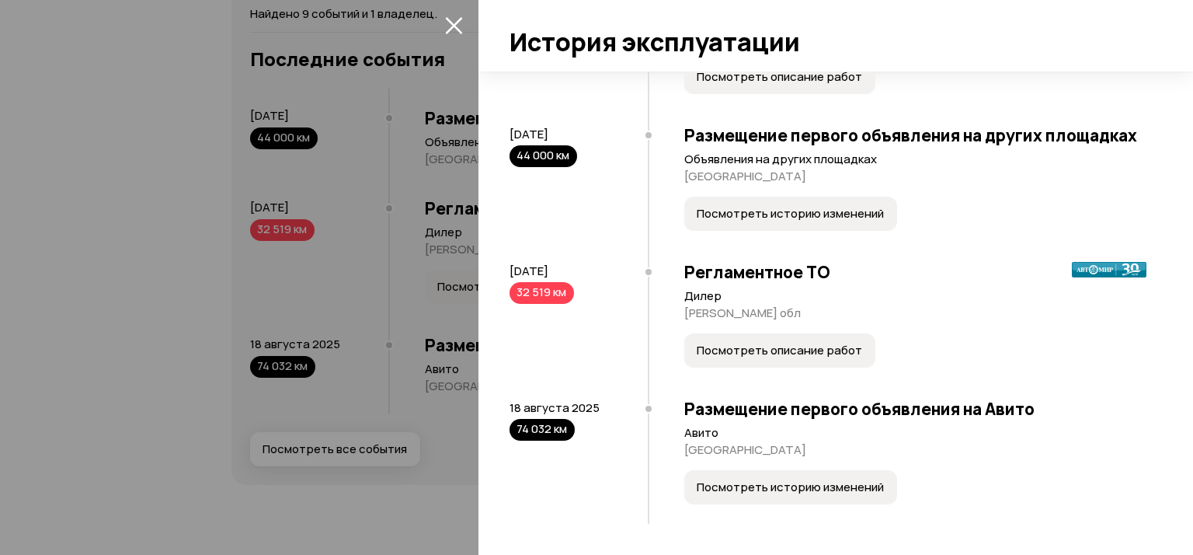
click at [454, 21] on icon "закрыть" at bounding box center [454, 25] width 18 height 18
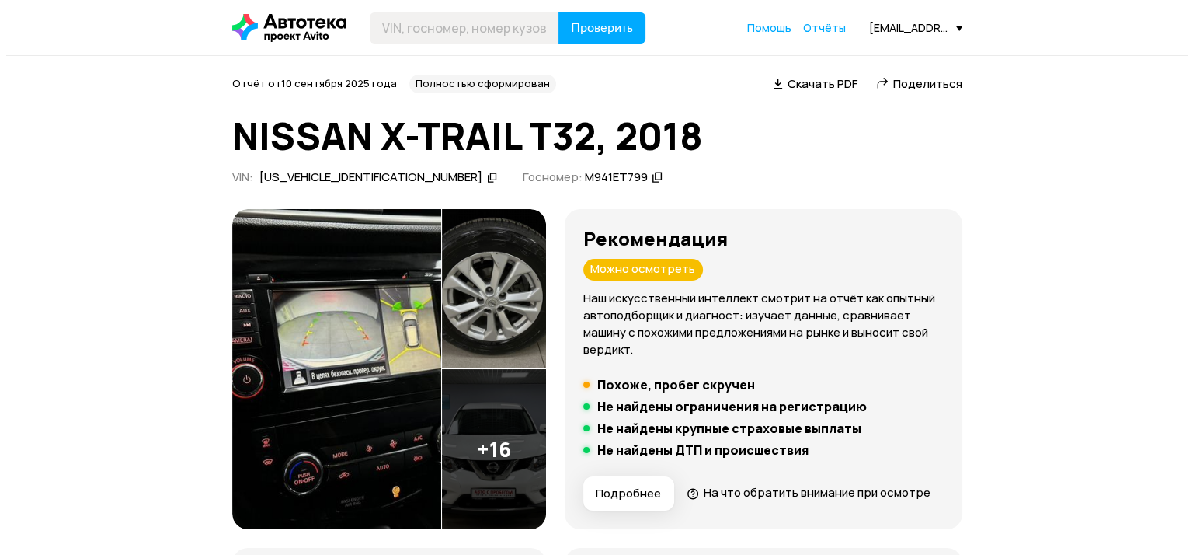
scroll to position [233, 0]
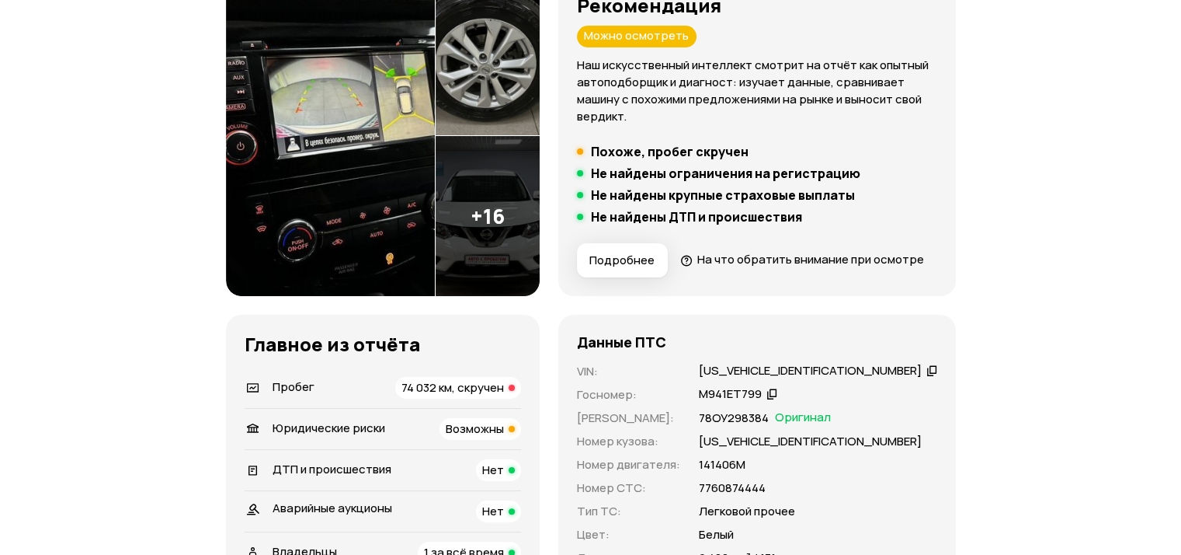
click at [697, 34] on div "Можно осмотреть" at bounding box center [637, 37] width 120 height 22
click at [655, 256] on span "Подробнее" at bounding box center [621, 260] width 65 height 16
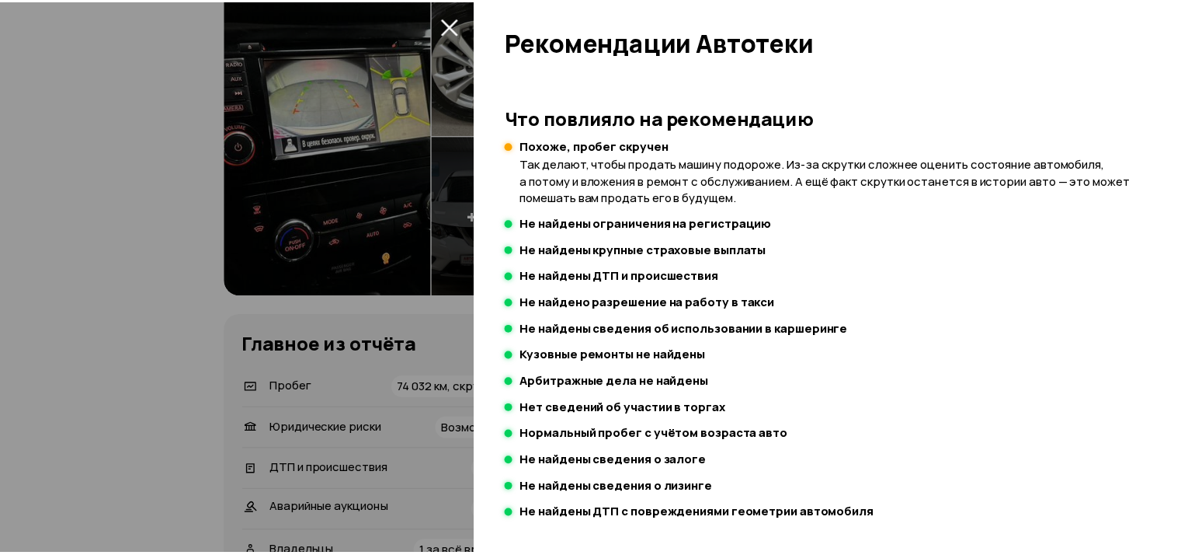
scroll to position [0, 0]
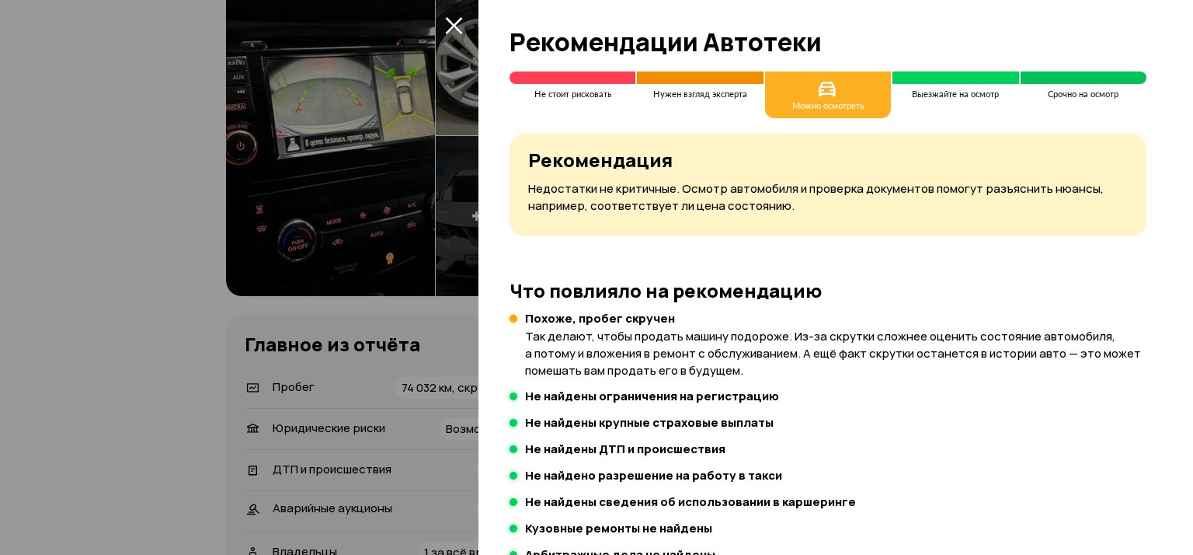
click at [459, 19] on icon "закрыть" at bounding box center [453, 25] width 17 height 17
